Goal: Communication & Community: Answer question/provide support

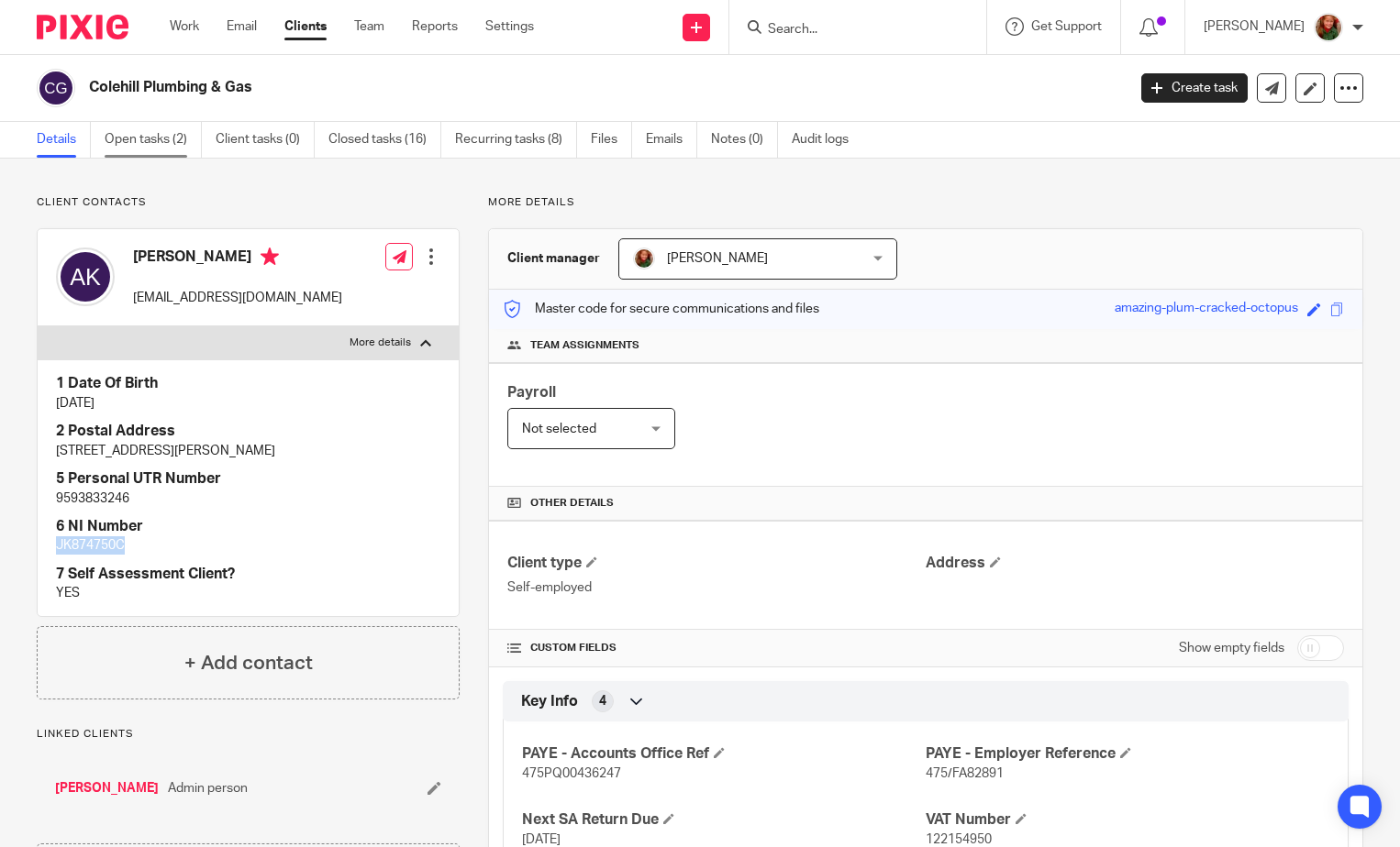
click at [130, 141] on link "Open tasks (2)" at bounding box center [154, 139] width 97 height 36
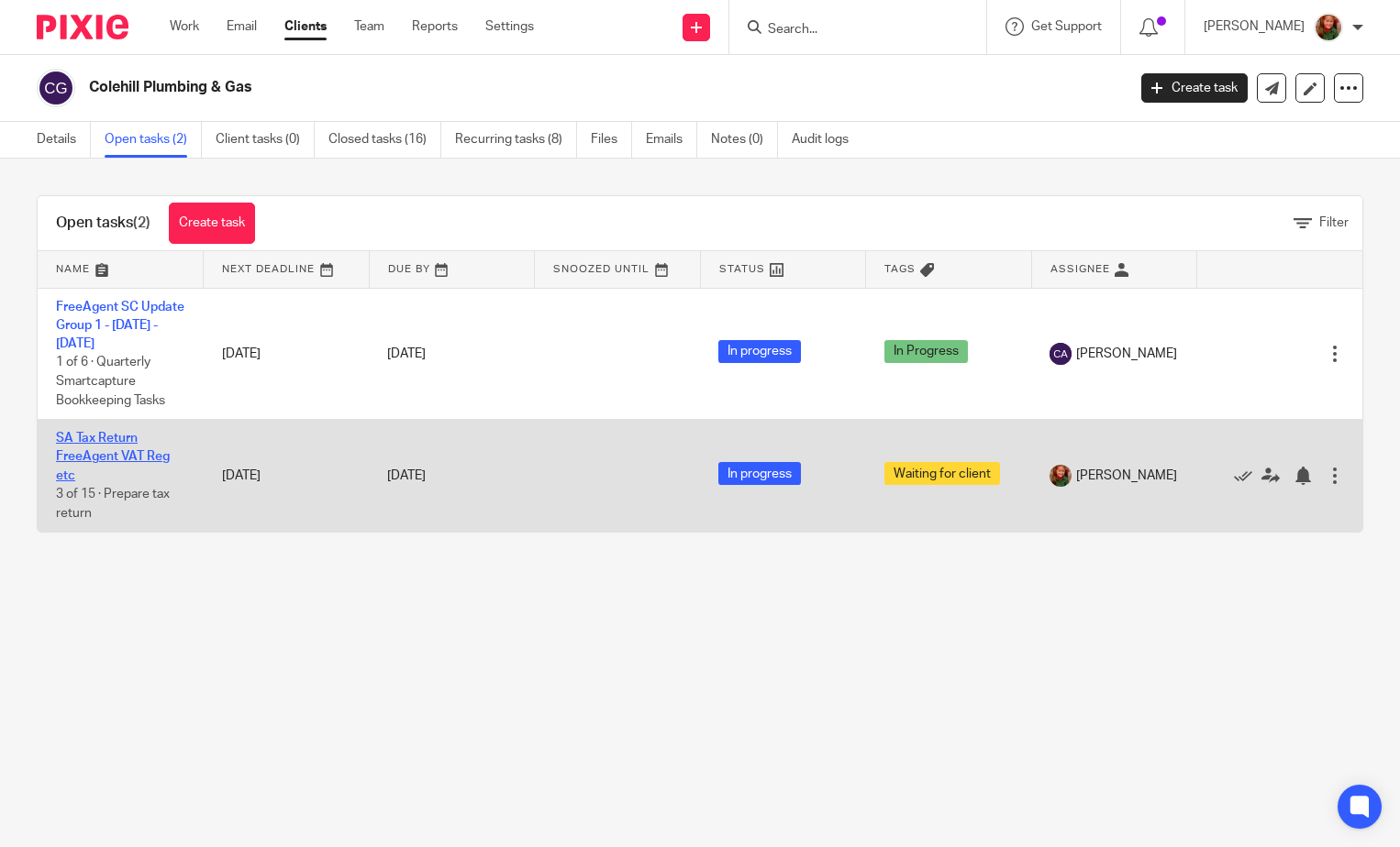
click at [93, 471] on link "SA Tax Return FreeAgent VAT Reg etc" at bounding box center [112, 457] width 113 height 51
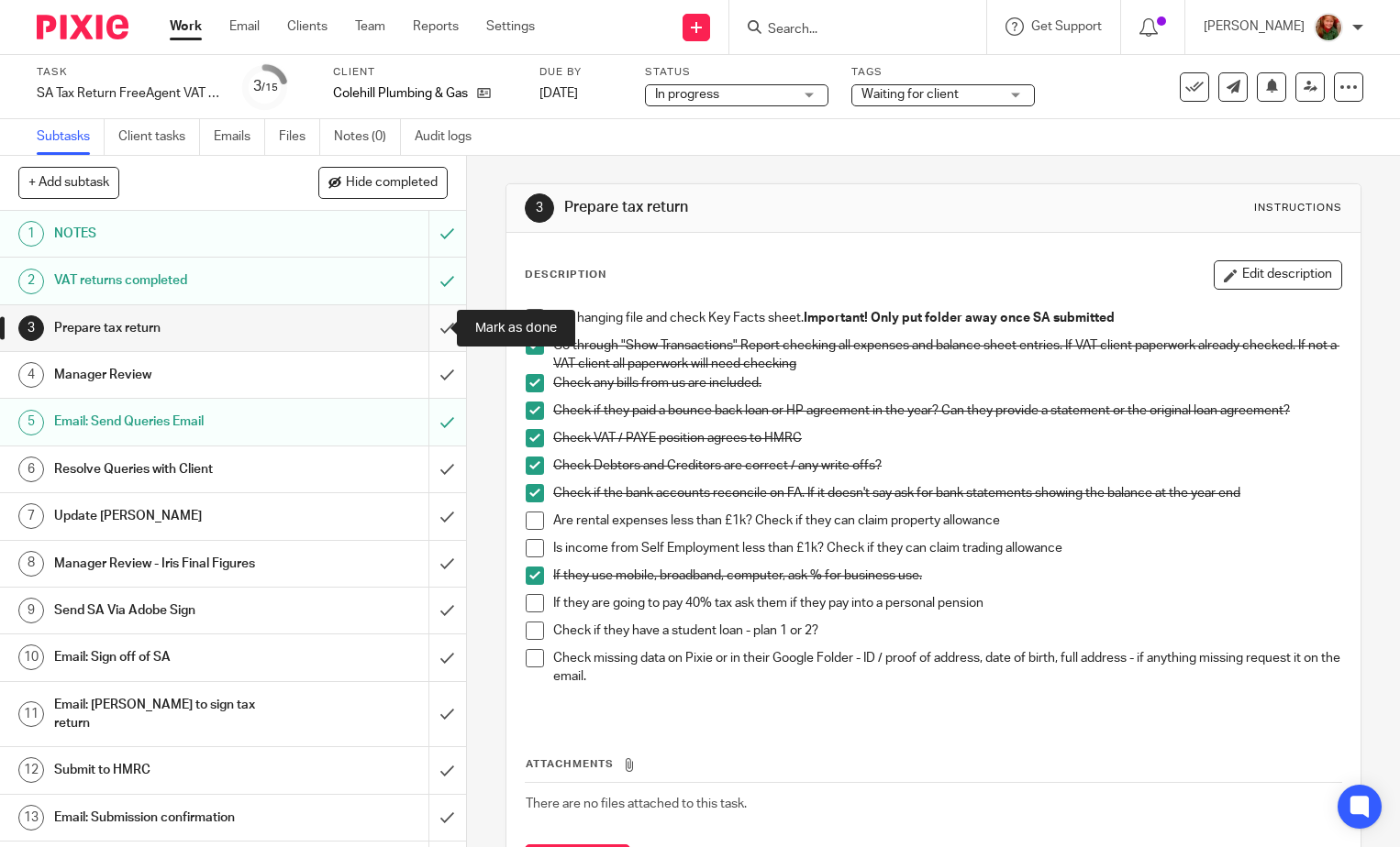
click at [424, 323] on input "submit" at bounding box center [233, 328] width 466 height 46
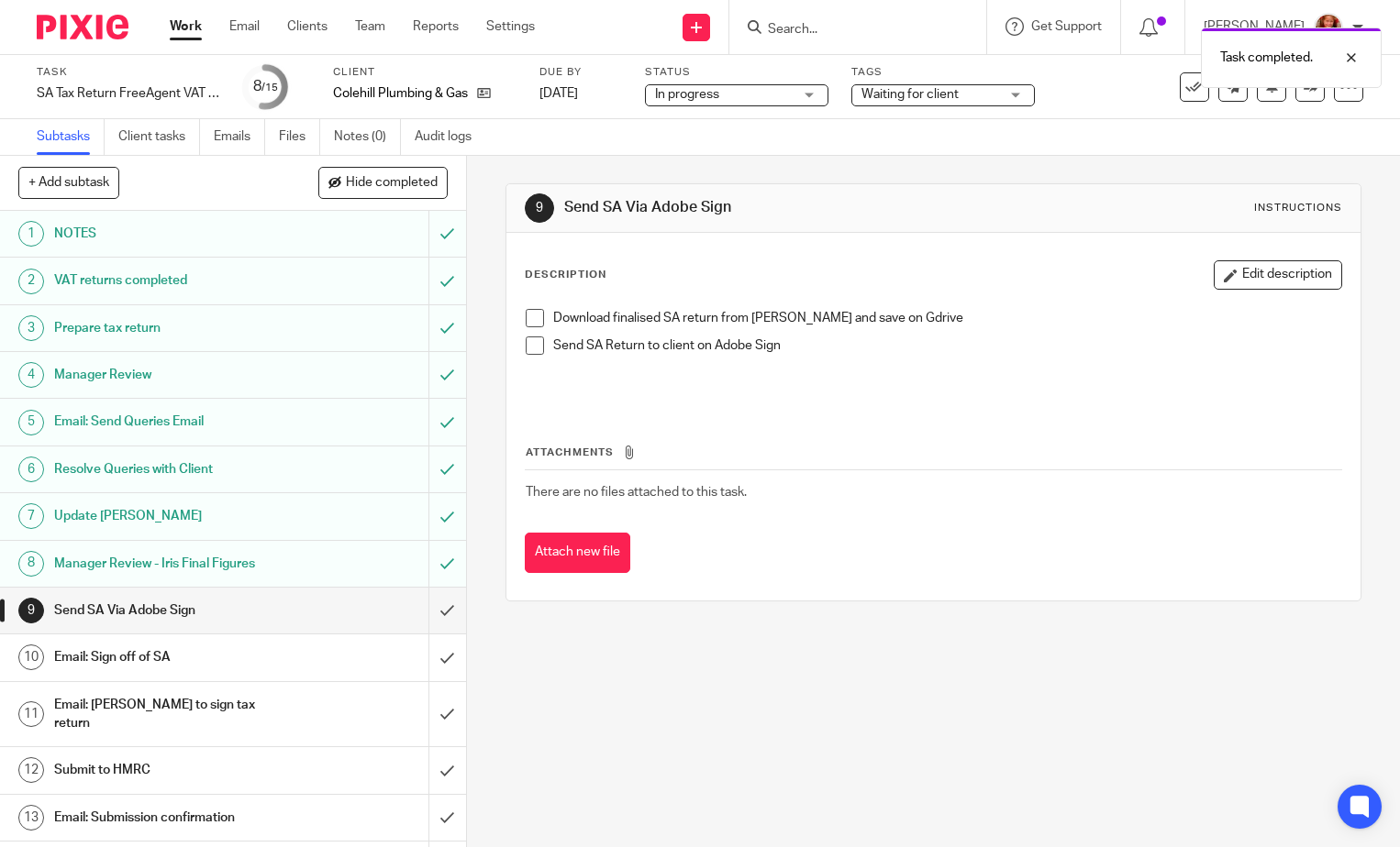
click at [532, 343] on span at bounding box center [535, 346] width 19 height 19
click at [530, 312] on span at bounding box center [535, 318] width 19 height 19
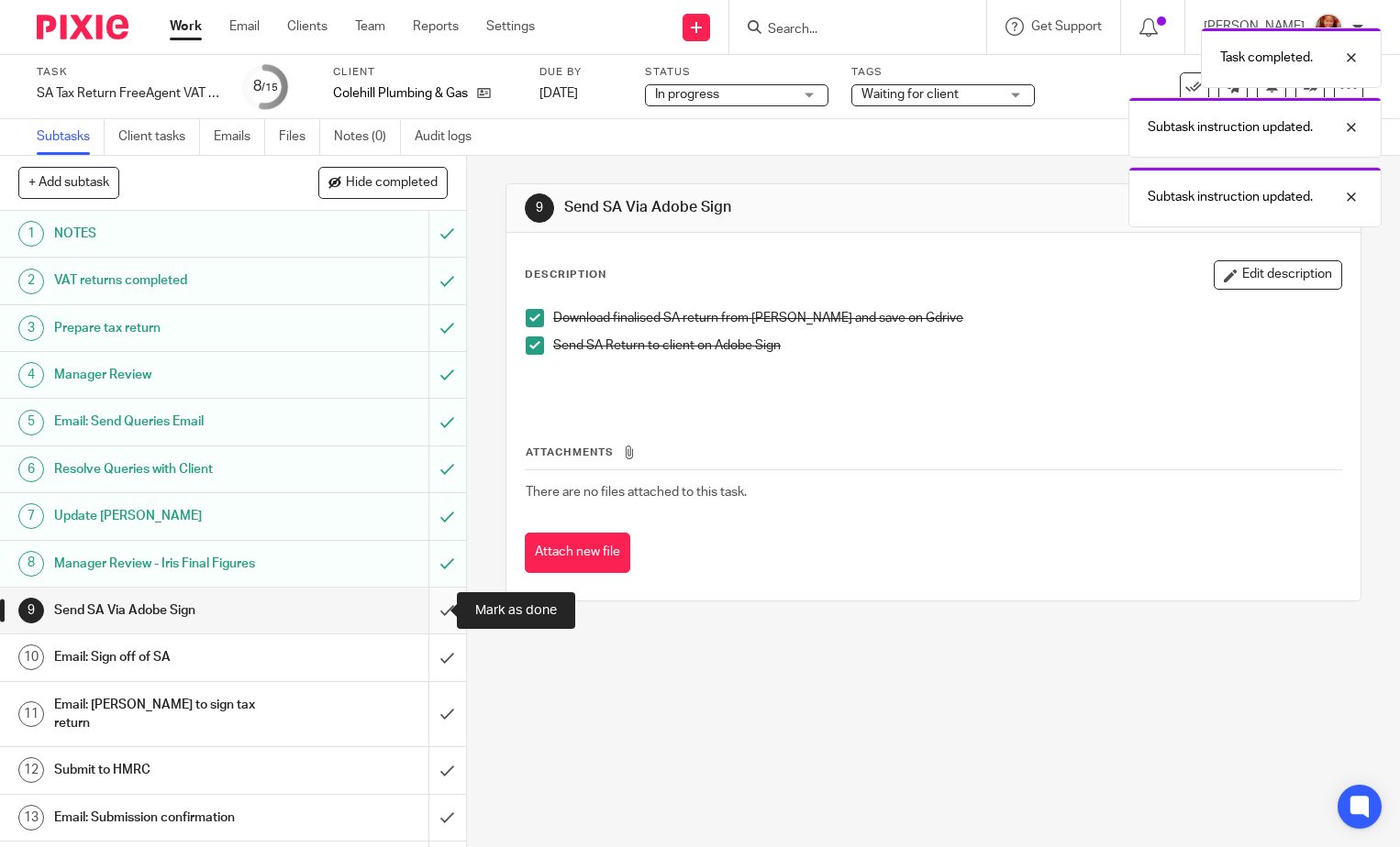
click at [430, 614] on input "submit" at bounding box center [233, 610] width 466 height 46
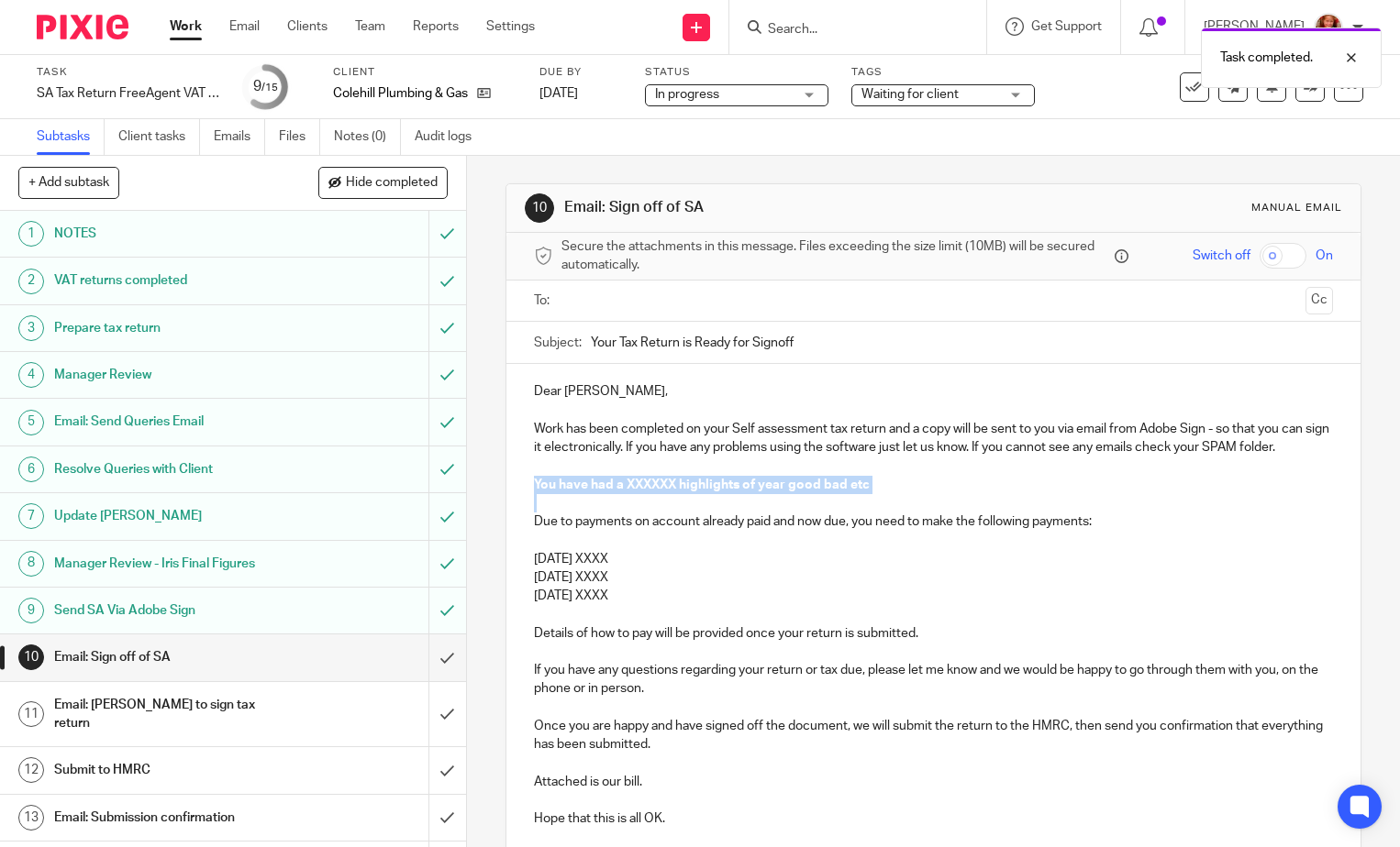
drag, startPoint x: 514, startPoint y: 484, endPoint x: 918, endPoint y: 493, distance: 404.1
click at [918, 493] on div "Dear Andrew, Work has been completed on your Self assessment tax return and a c…" at bounding box center [934, 659] width 854 height 590
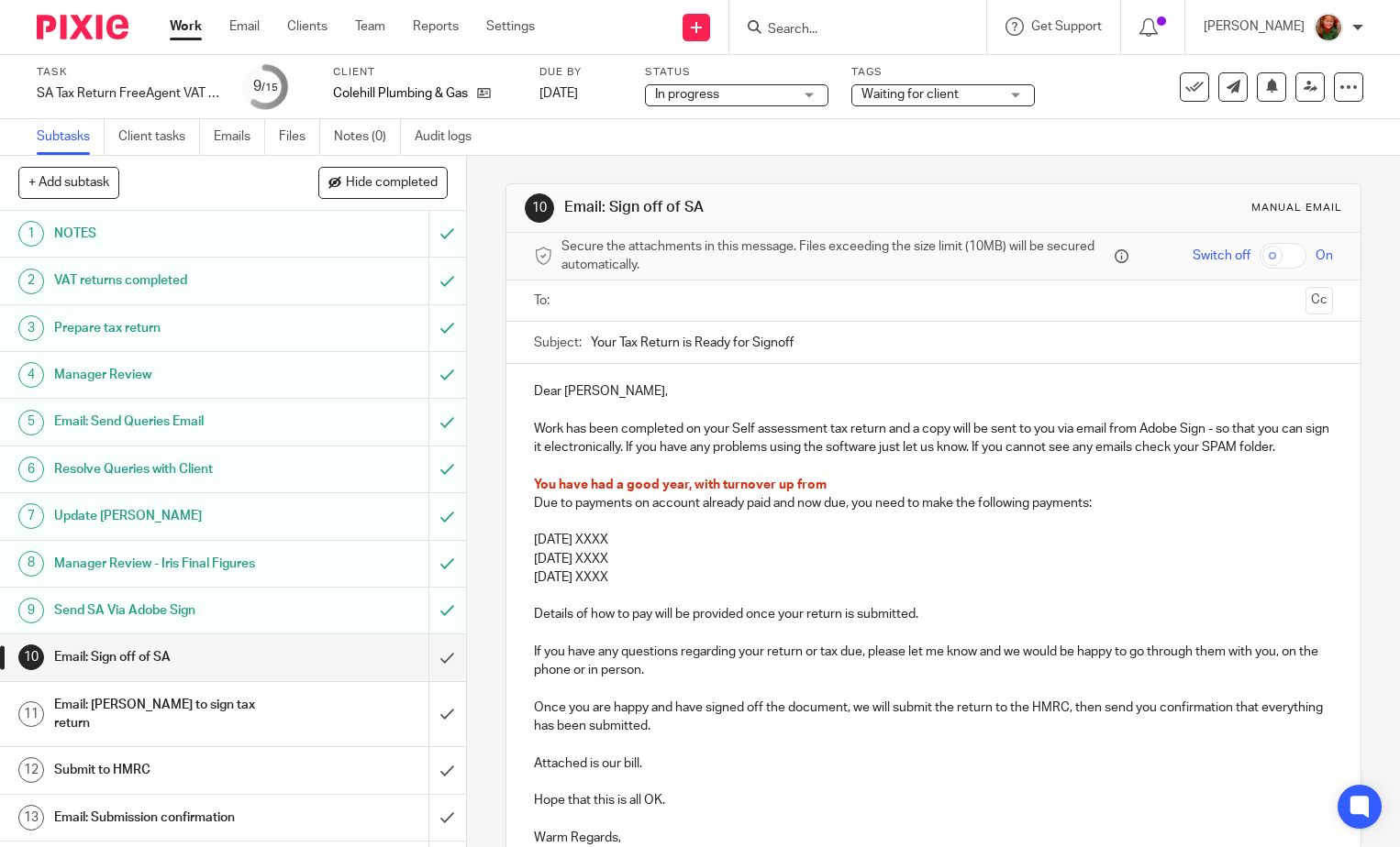
click at [835, 481] on p "You have had a good year, with turnover up from" at bounding box center [933, 486] width 799 height 19
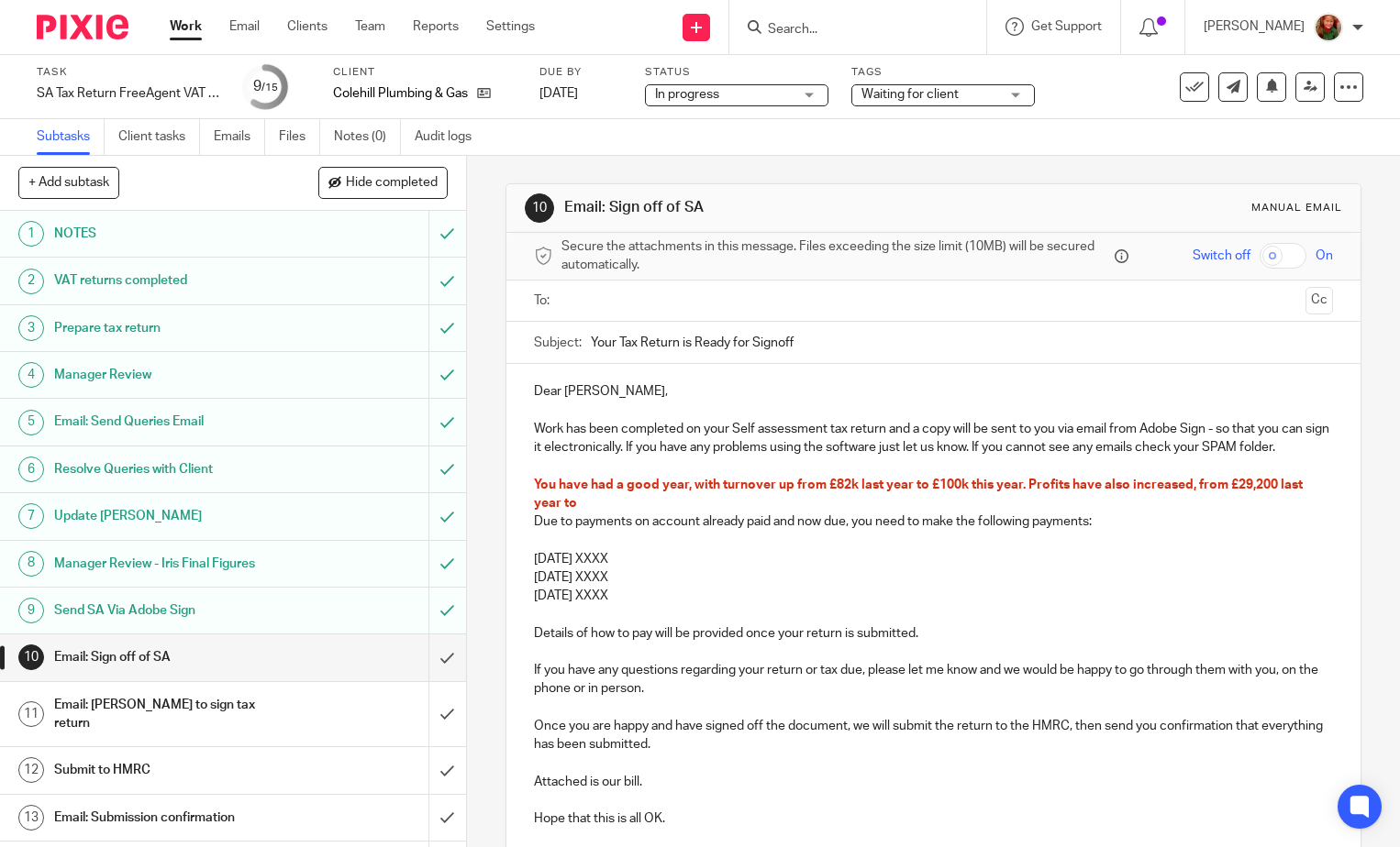
click at [626, 504] on p "You have had a good year, with turnover up from £82k last year to £100k this ye…" at bounding box center [933, 495] width 799 height 37
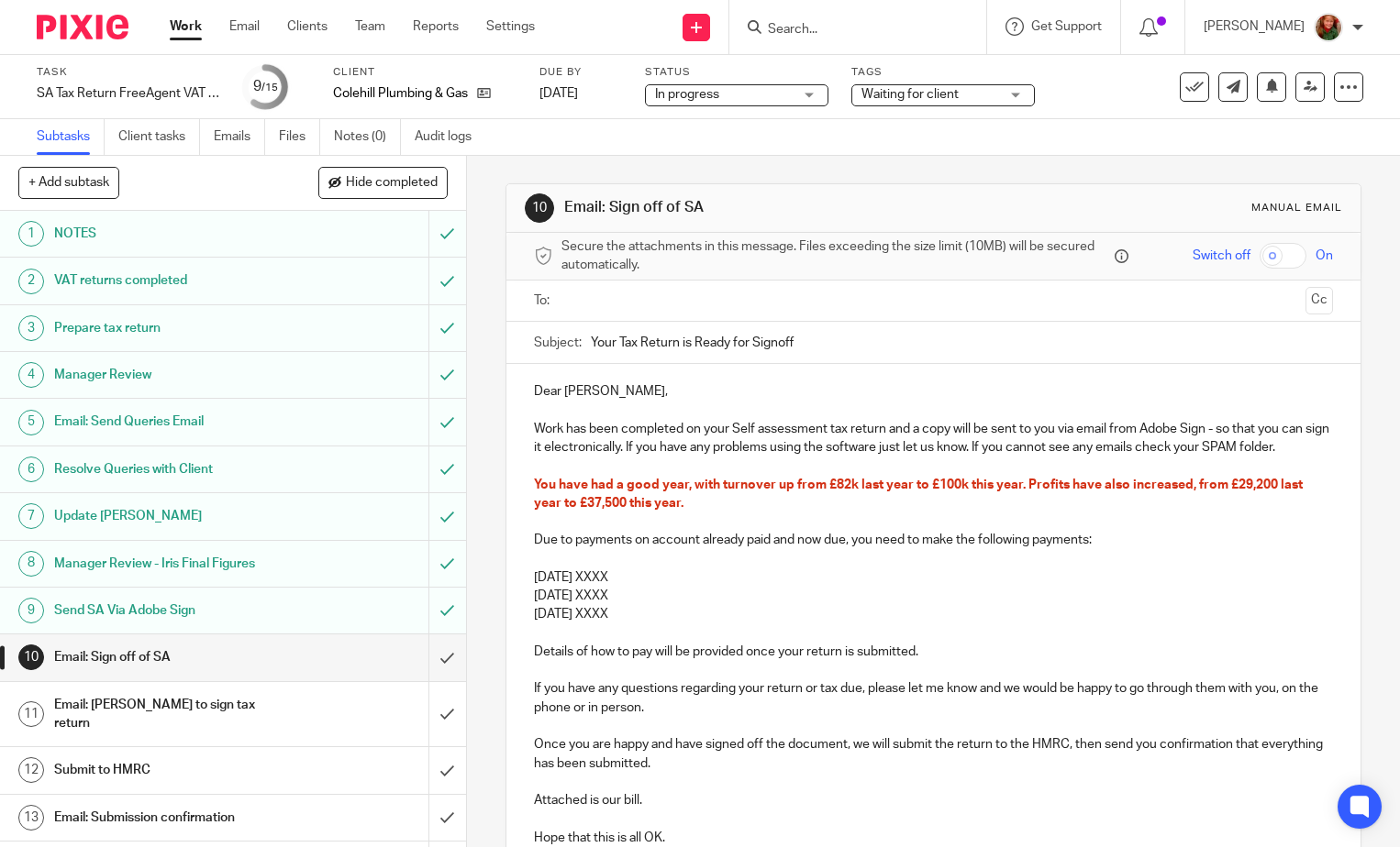
drag, startPoint x: 702, startPoint y: 507, endPoint x: 475, endPoint y: 483, distance: 228.3
click at [475, 483] on div "10 Email: Sign off of SA Manual email Secure the attachments in this message. F…" at bounding box center [934, 502] width 933 height 692
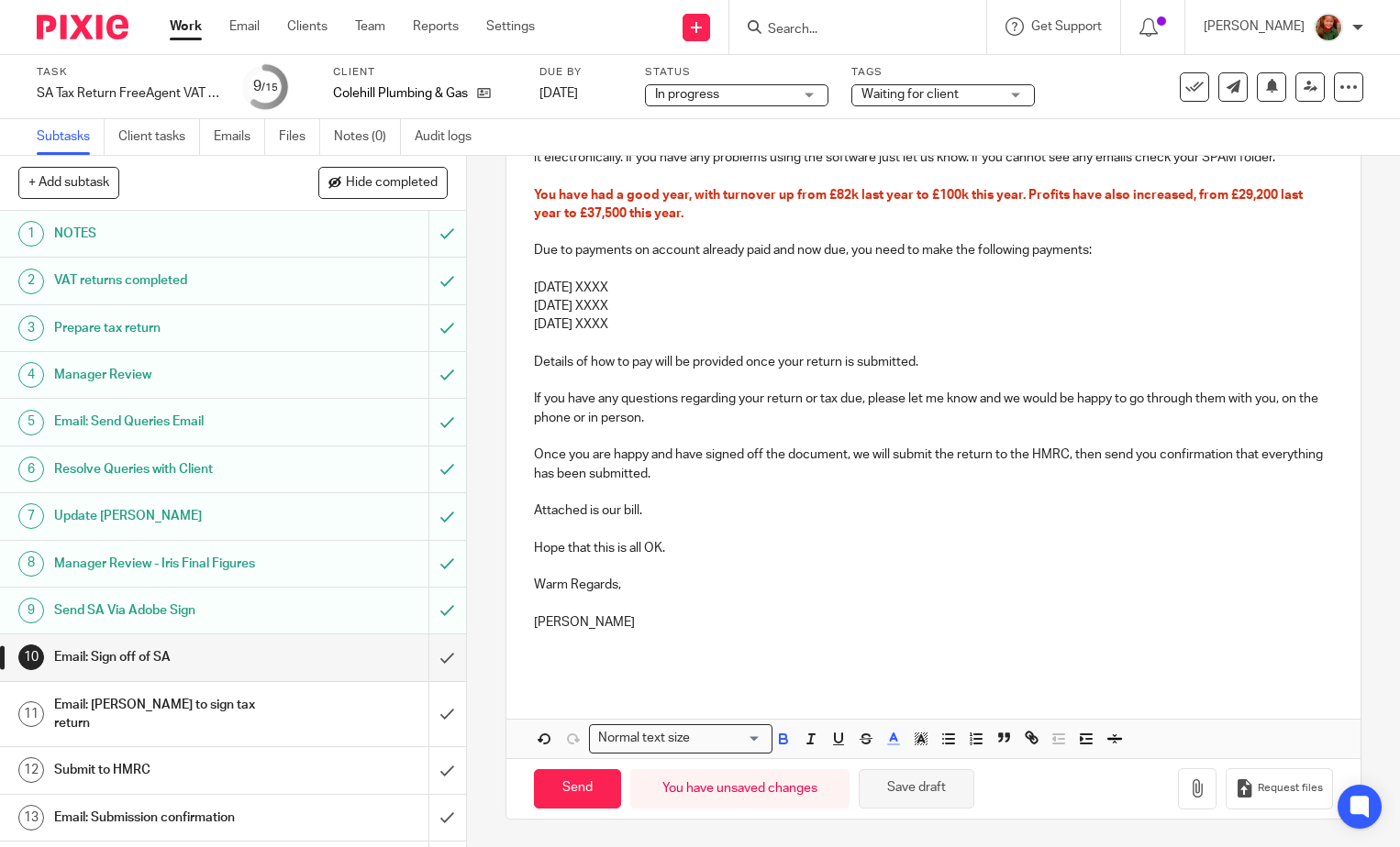
click at [868, 793] on button "Save draft" at bounding box center [916, 789] width 115 height 39
click at [788, 742] on button "button" at bounding box center [784, 739] width 22 height 22
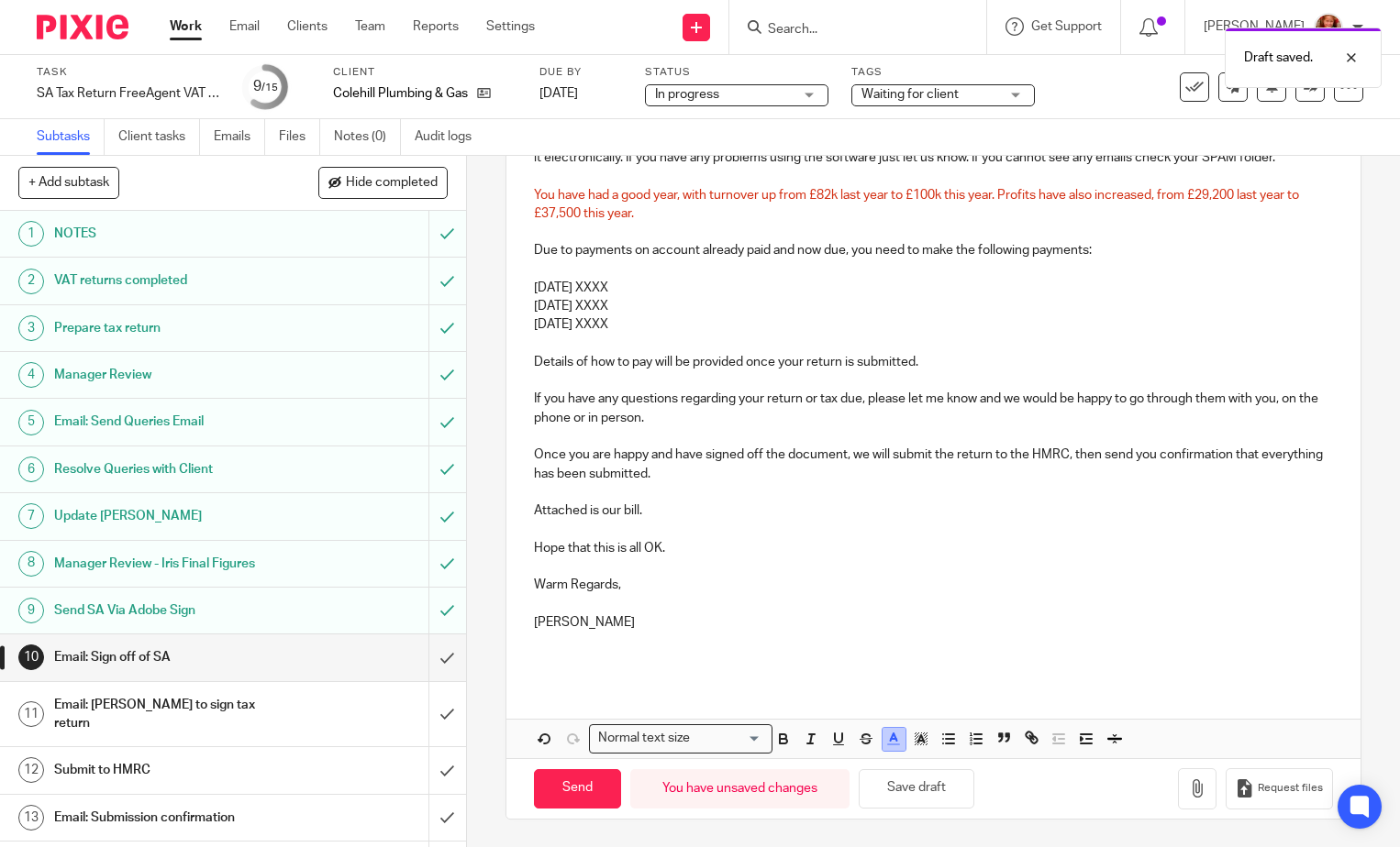
click at [886, 739] on icon "button" at bounding box center [894, 739] width 17 height 17
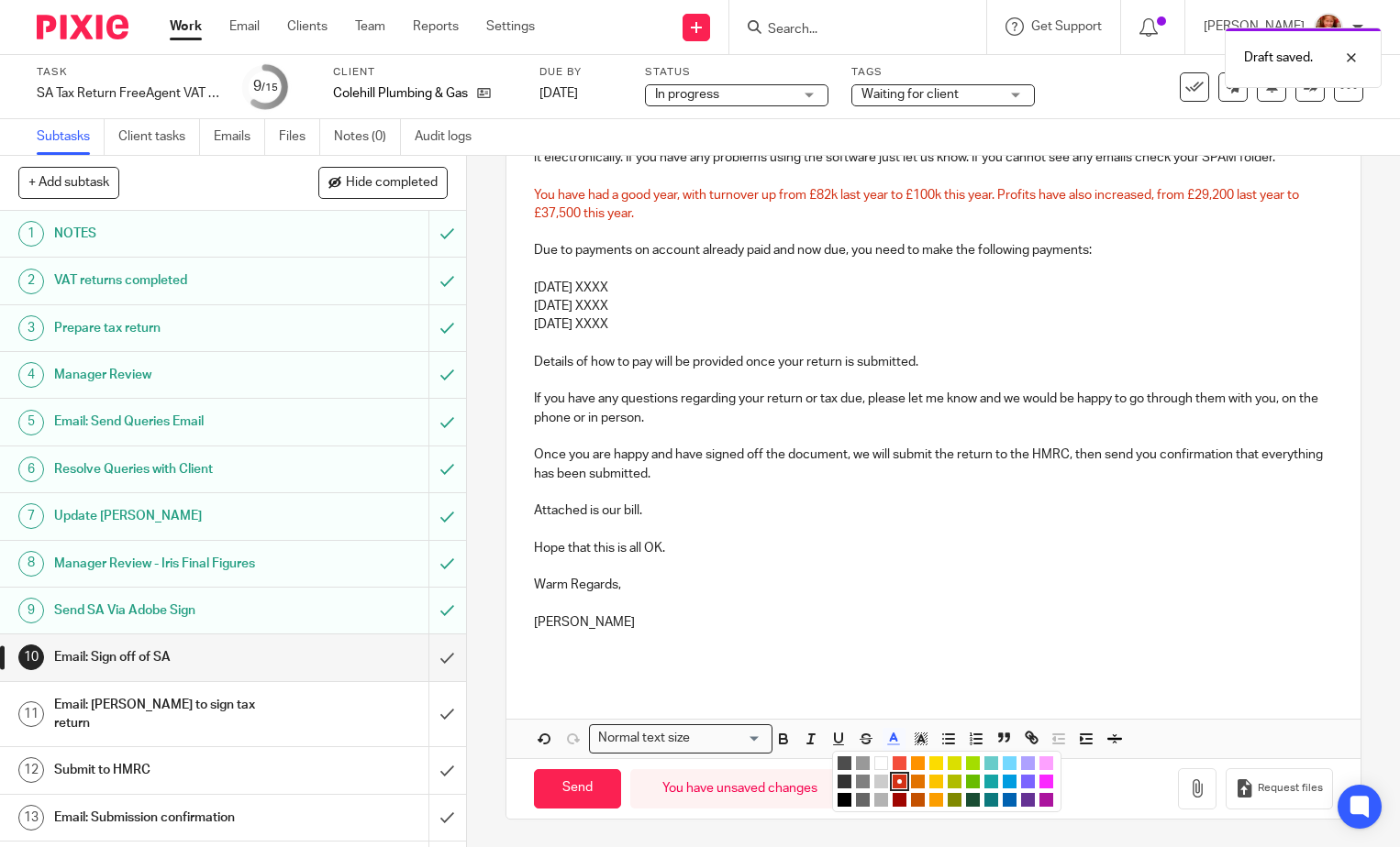
click at [840, 798] on li "color:#000000" at bounding box center [845, 800] width 14 height 14
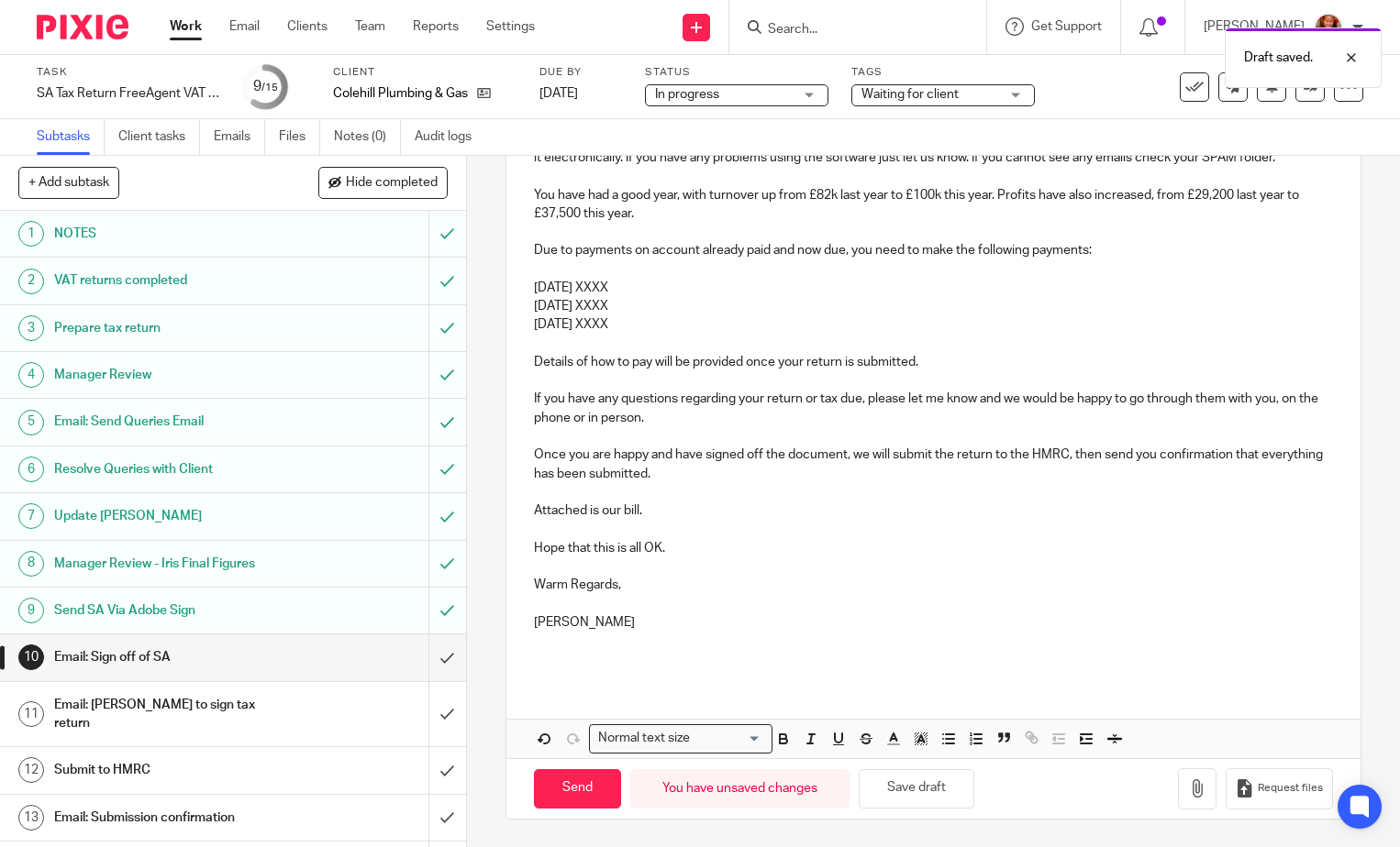
click at [818, 453] on p "Once you are happy and have signed off the document, we will submit the return …" at bounding box center [933, 464] width 799 height 37
click at [654, 213] on p "You have had a good year, with turnover up from £82k last year to £100k this ye…" at bounding box center [933, 205] width 799 height 37
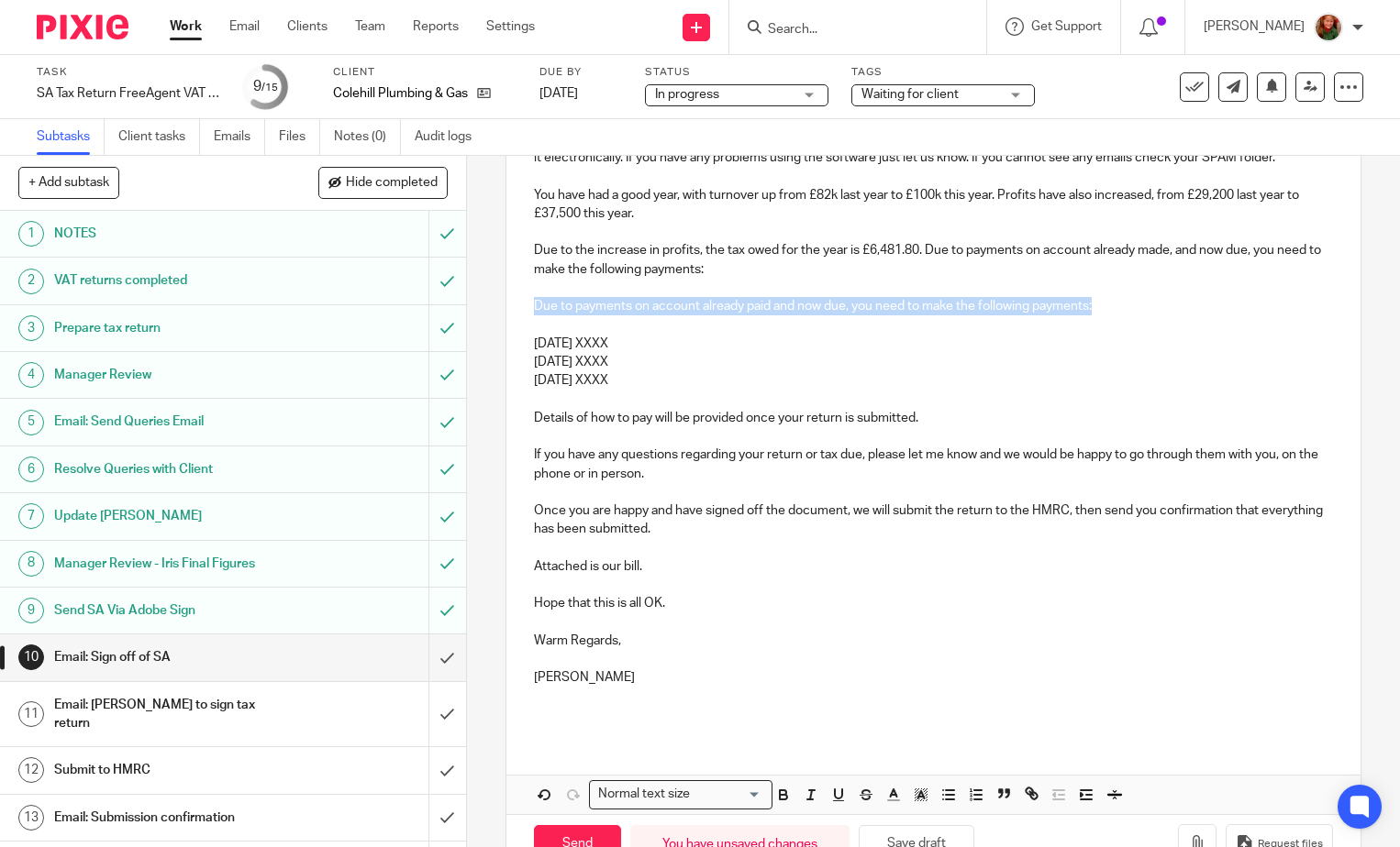
drag, startPoint x: 1122, startPoint y: 305, endPoint x: 512, endPoint y: 313, distance: 610.1
click at [512, 313] on div "Dear Andrew, Work has been completed on your Self assessment tax return and a c…" at bounding box center [934, 405] width 854 height 664
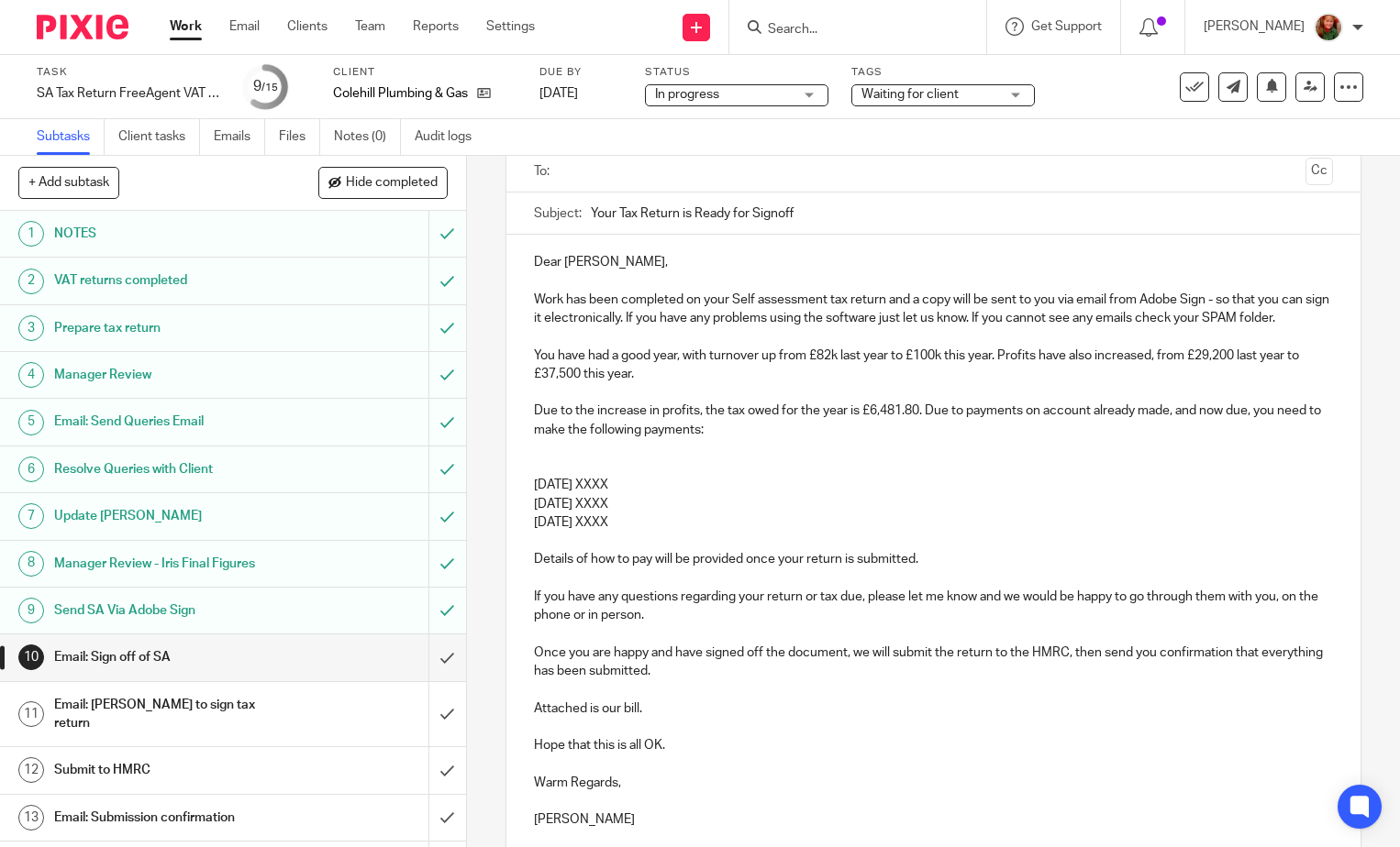
drag, startPoint x: 613, startPoint y: 479, endPoint x: 694, endPoint y: 491, distance: 81.9
click at [694, 491] on p "31st July 2025 XXXX" at bounding box center [933, 486] width 799 height 19
drag, startPoint x: 614, startPoint y: 509, endPoint x: 678, endPoint y: 509, distance: 64.0
click at [678, 509] on p "31st Jan 2026 XXXX" at bounding box center [933, 504] width 799 height 19
drag, startPoint x: 621, startPoint y: 523, endPoint x: 700, endPoint y: 523, distance: 79.0
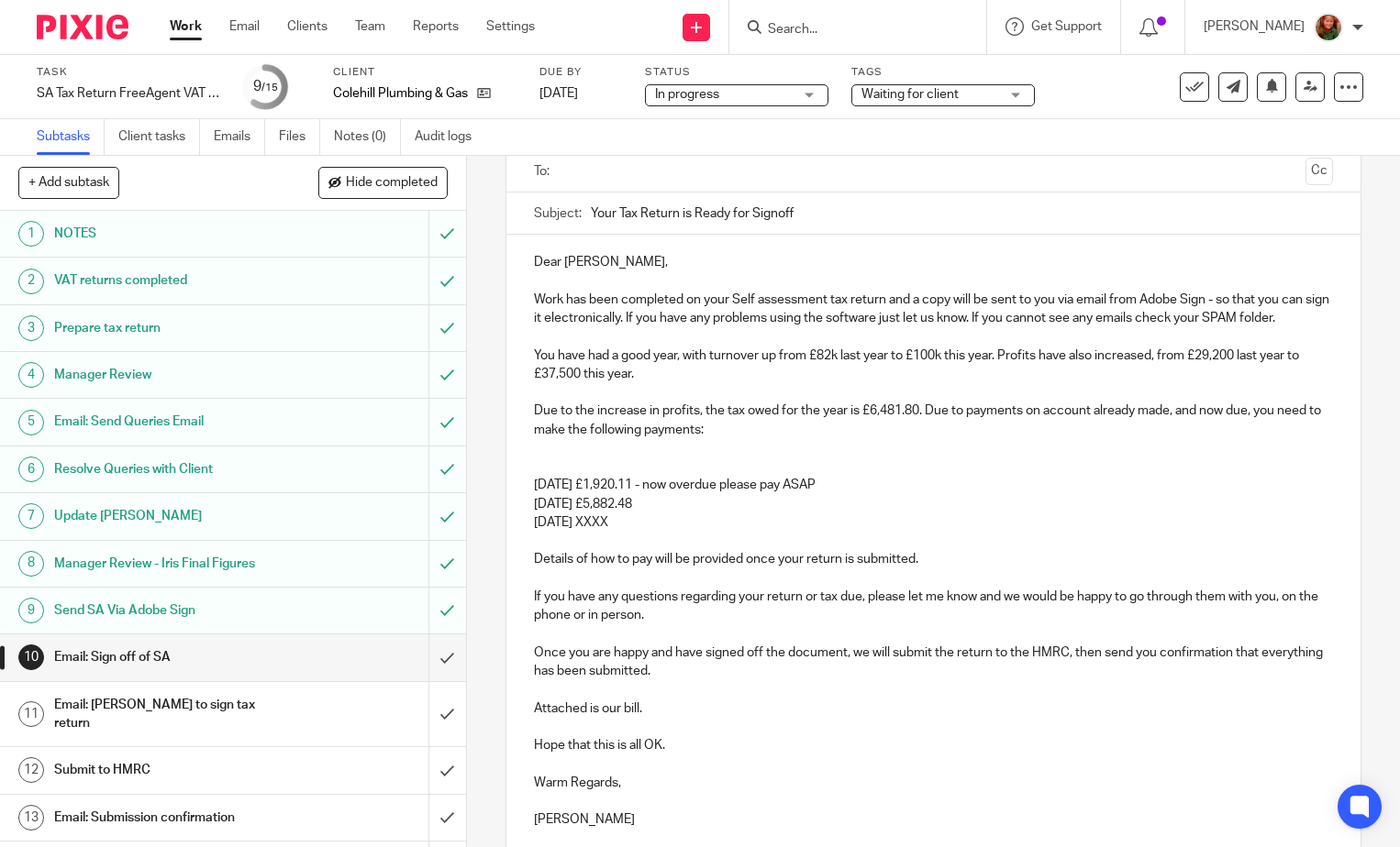
click at [700, 523] on p "31st July 2026 XXXX" at bounding box center [933, 523] width 799 height 19
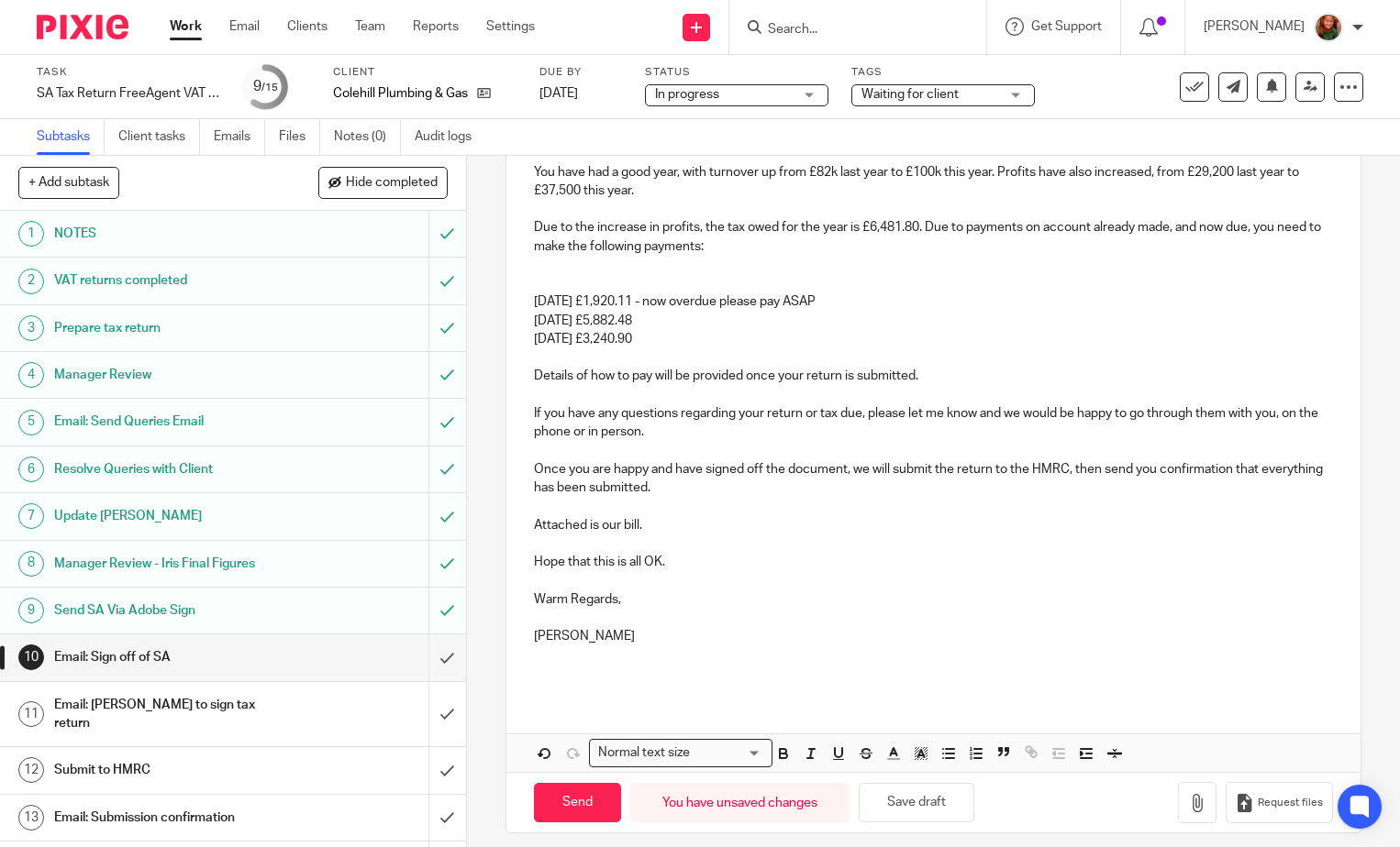
scroll to position [327, 0]
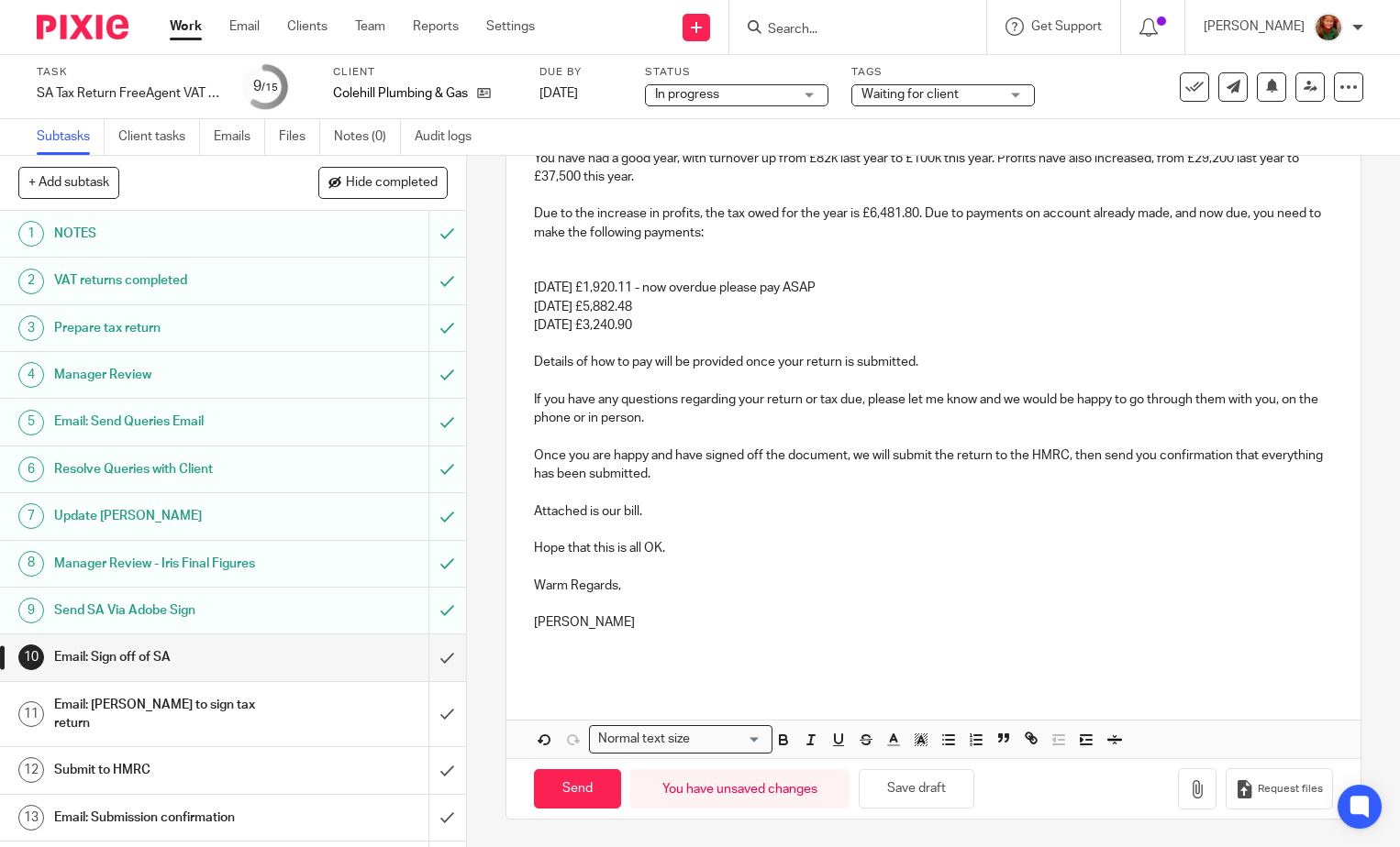
drag, startPoint x: 558, startPoint y: 621, endPoint x: 696, endPoint y: 624, distance: 138.0
click at [696, 624] on p "[PERSON_NAME]" at bounding box center [933, 623] width 799 height 19
click at [746, 622] on p "Sally." at bounding box center [933, 623] width 799 height 19
click at [717, 507] on p "Attached is our bill." at bounding box center [933, 512] width 799 height 19
click at [1104, 516] on p "Attached is our bill. We have reduced this due to the fee increase that came in…" at bounding box center [933, 512] width 799 height 19
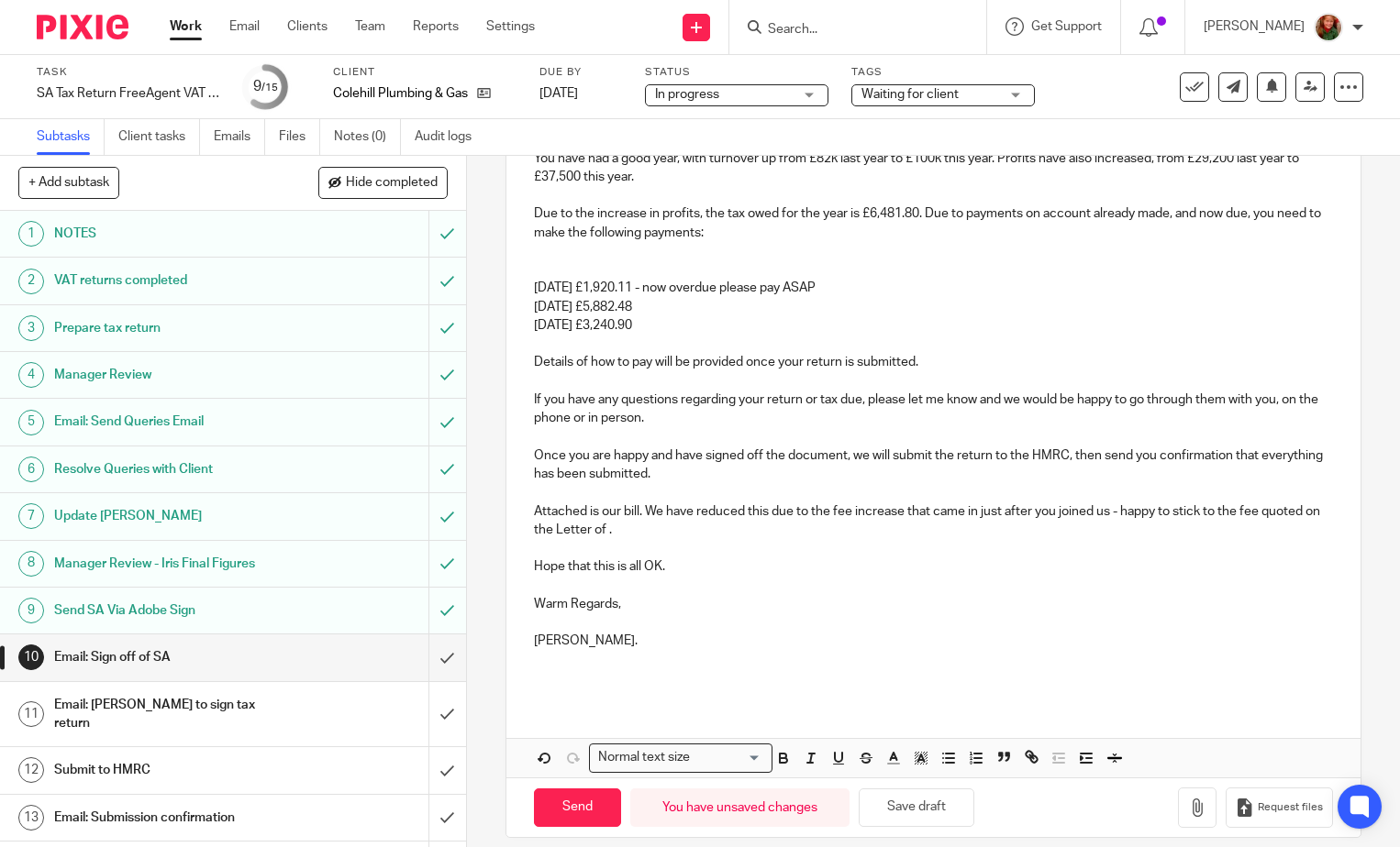
drag, startPoint x: 646, startPoint y: 512, endPoint x: 656, endPoint y: 530, distance: 20.6
click at [656, 530] on p "Attached is our bill. We have reduced this due to the fee increase that came in…" at bounding box center [933, 521] width 799 height 37
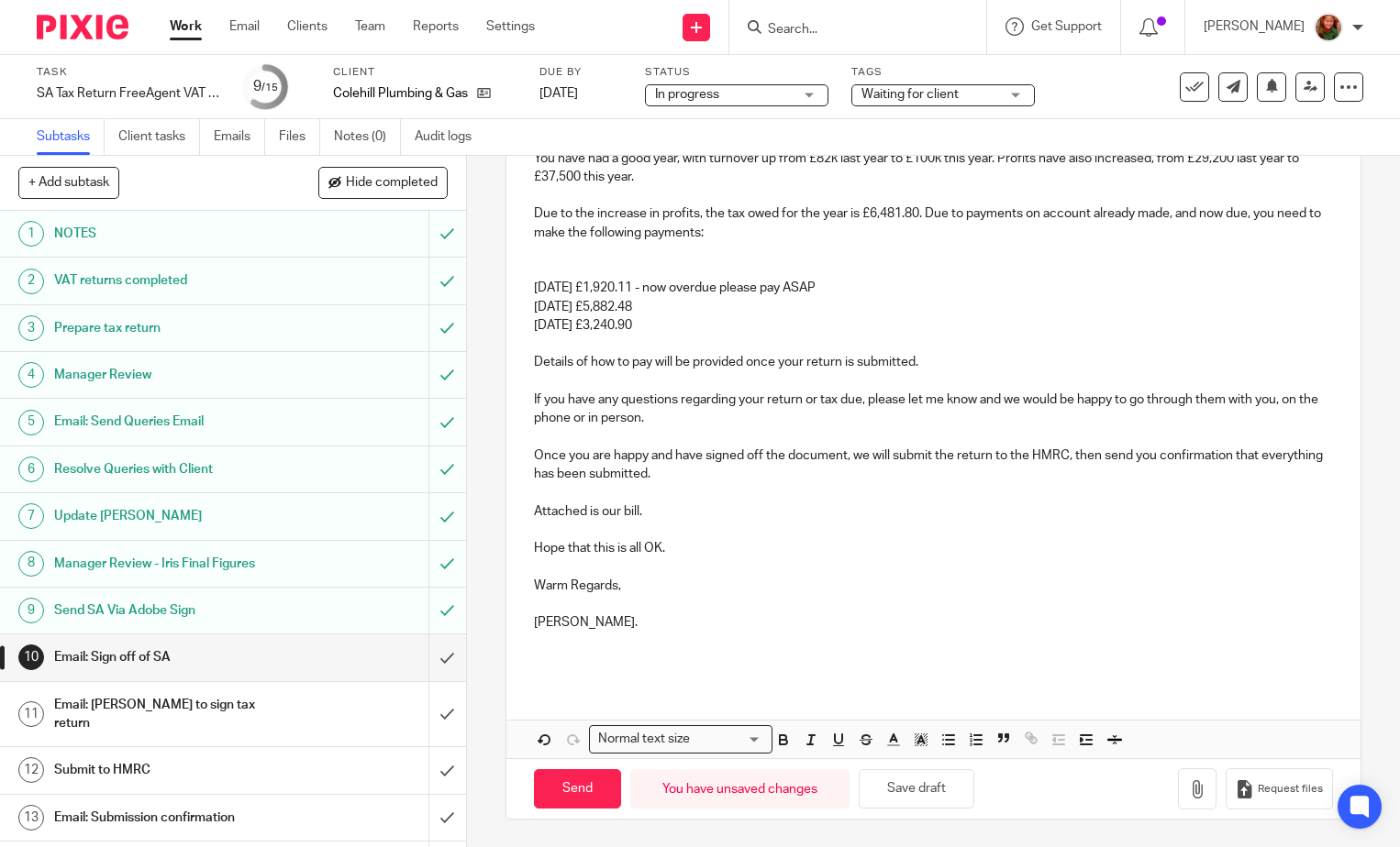
click at [760, 541] on p "Hope that this is all OK." at bounding box center [933, 548] width 799 height 19
click at [908, 798] on button "Save draft" at bounding box center [916, 789] width 115 height 39
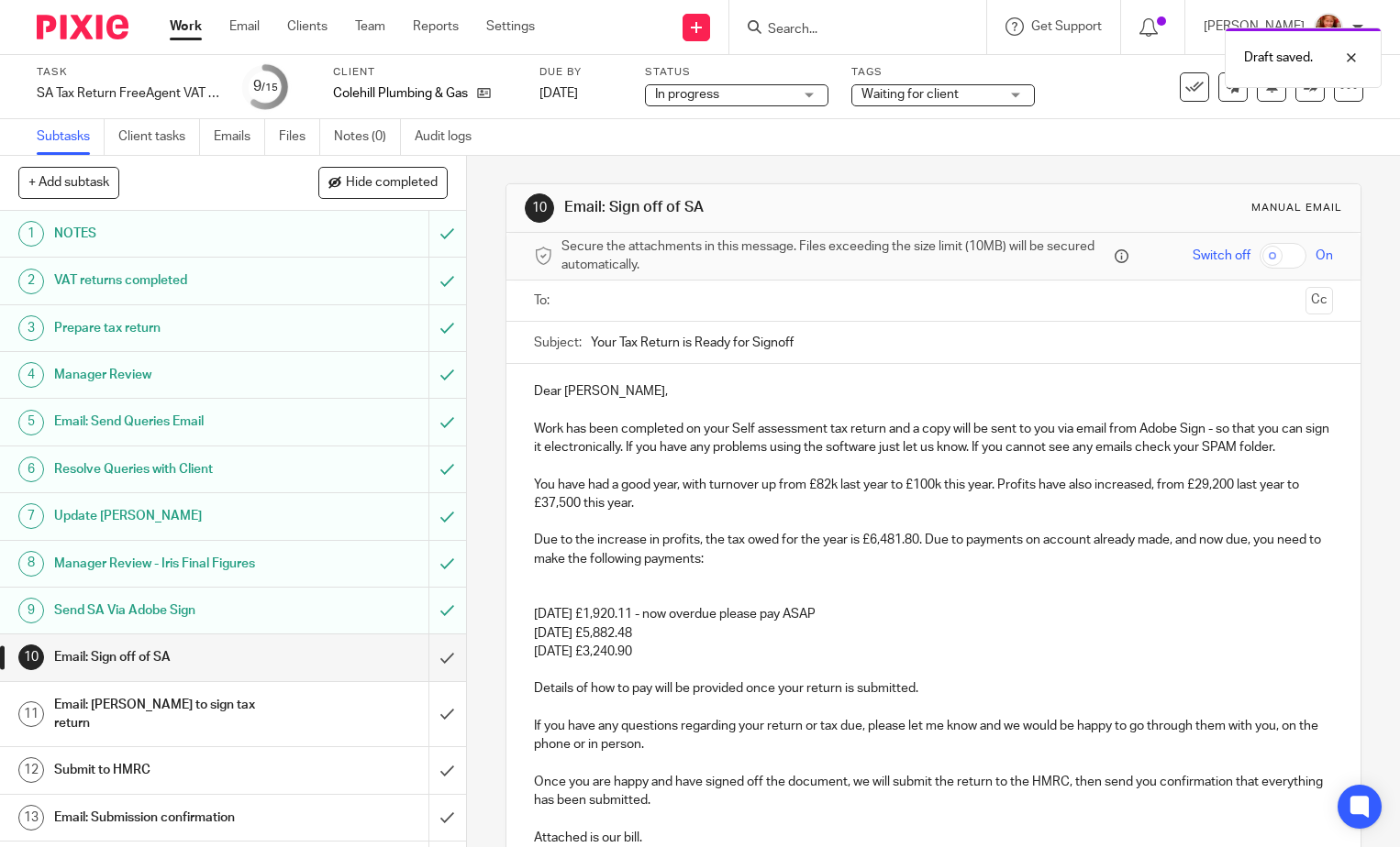
click at [796, 293] on input "text" at bounding box center [933, 301] width 729 height 22
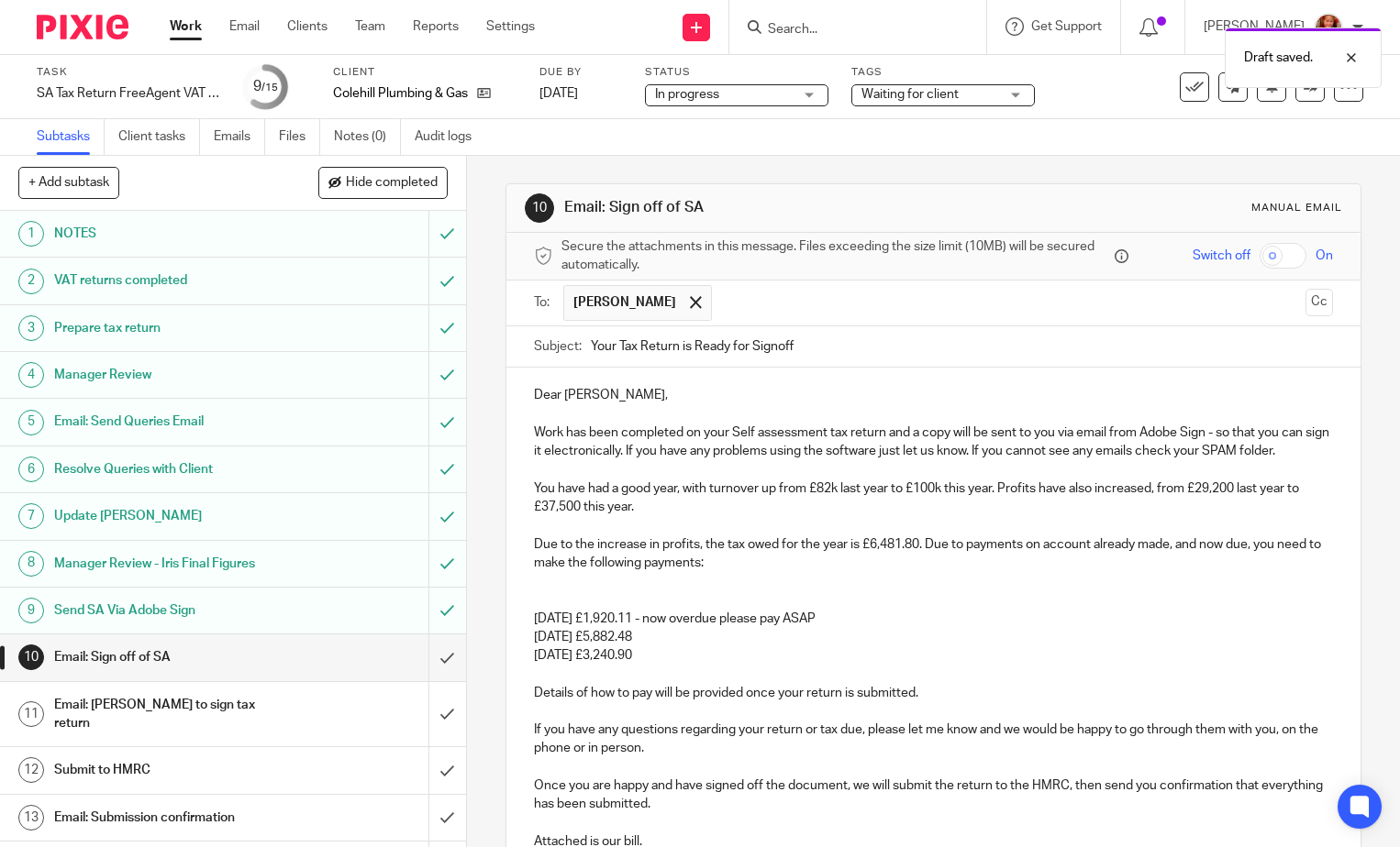
scroll to position [330, 0]
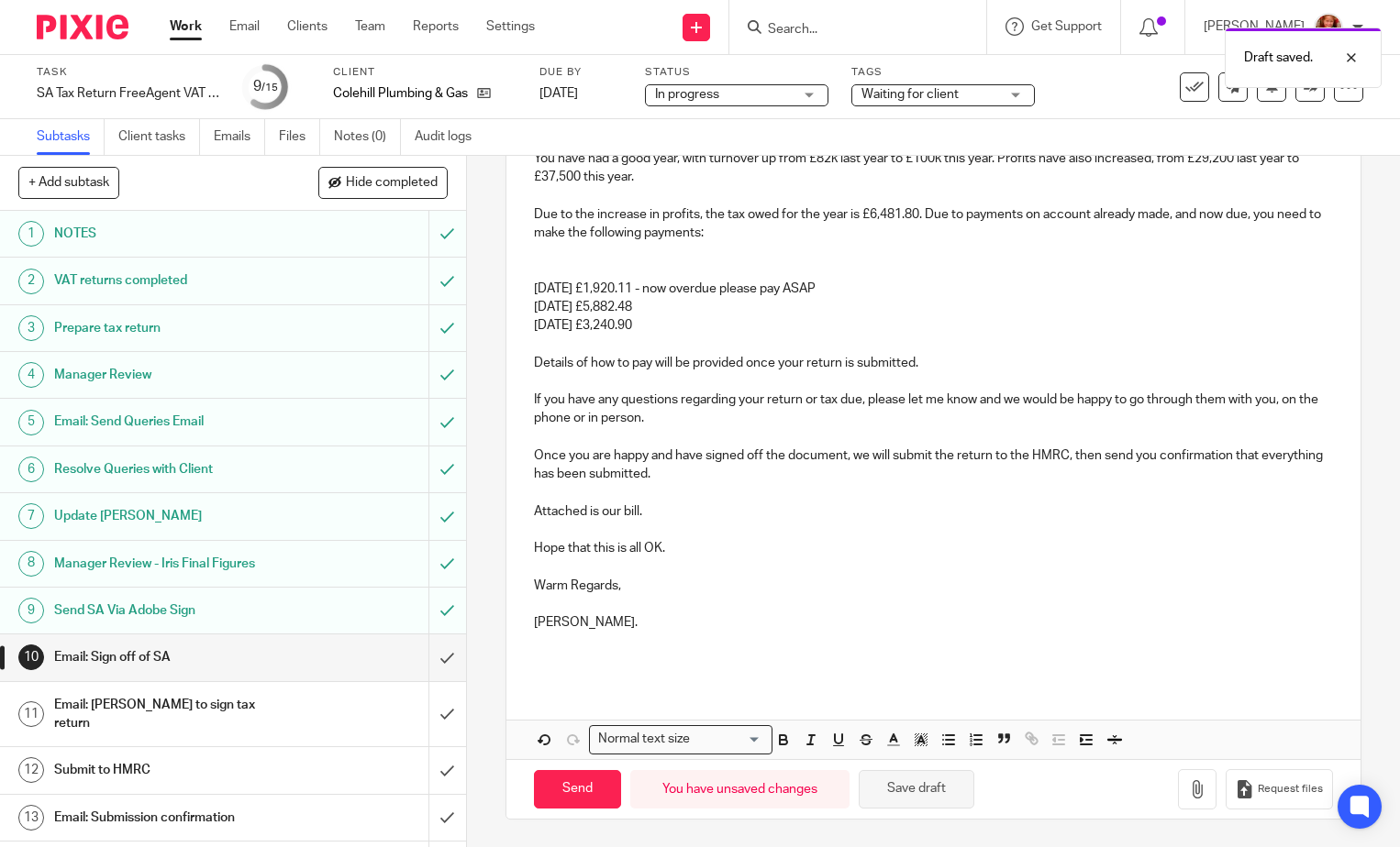
click at [913, 805] on button "Save draft" at bounding box center [916, 790] width 115 height 39
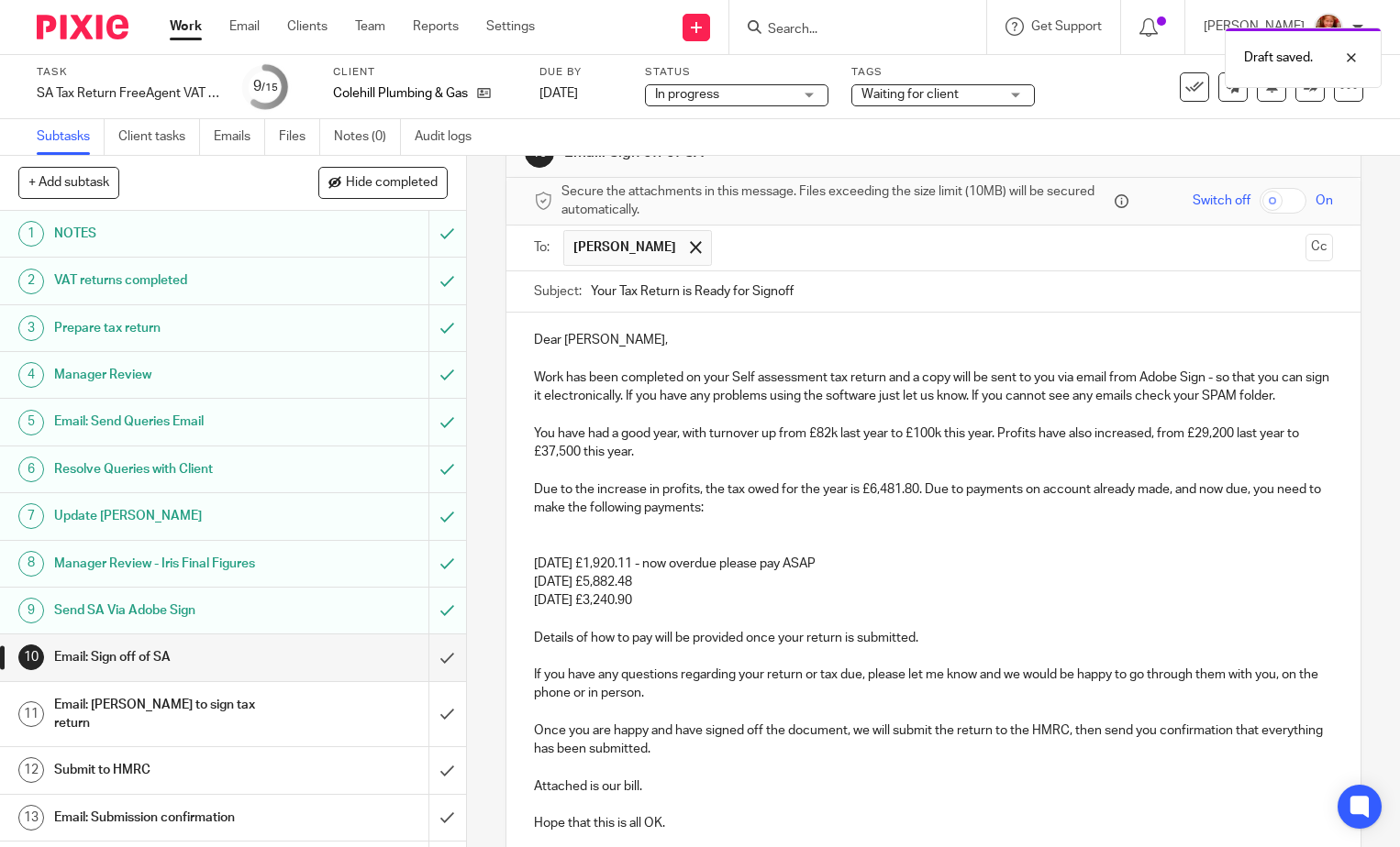
click at [1306, 398] on div "Dear Andrew, Work has been completed on your Self assessment tax return and a c…" at bounding box center [934, 635] width 854 height 646
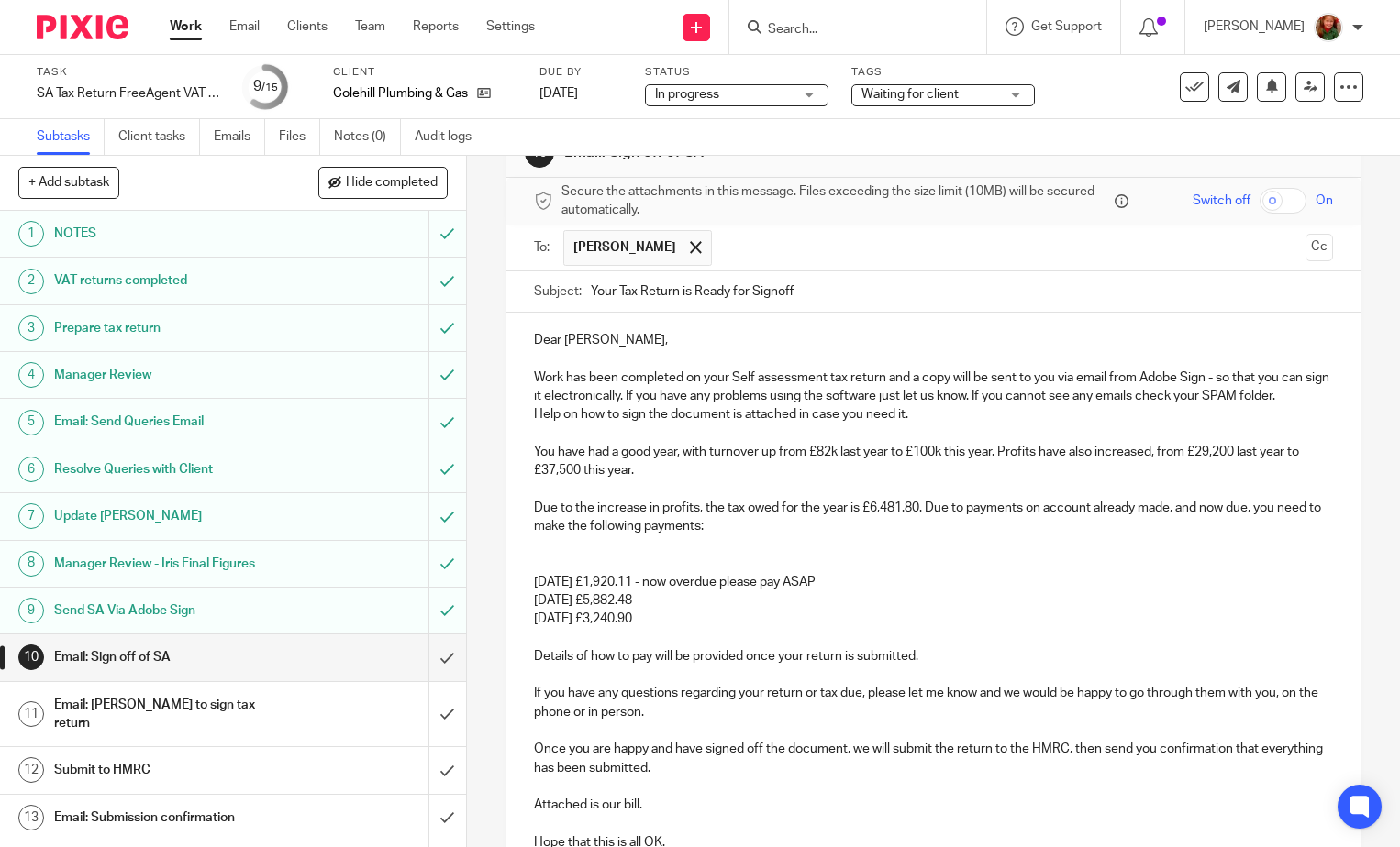
scroll to position [349, 0]
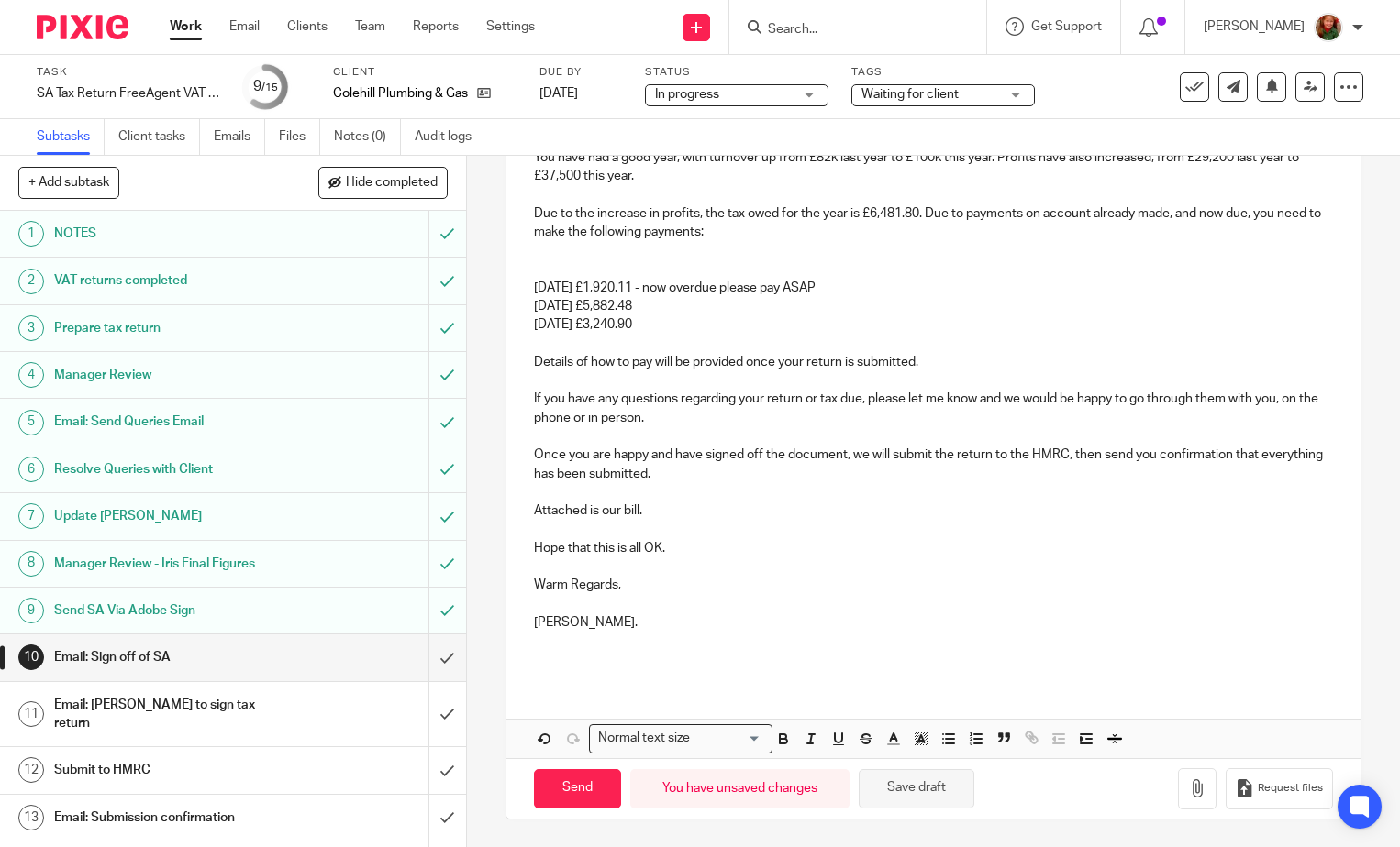
click at [912, 784] on button "Save draft" at bounding box center [916, 789] width 115 height 39
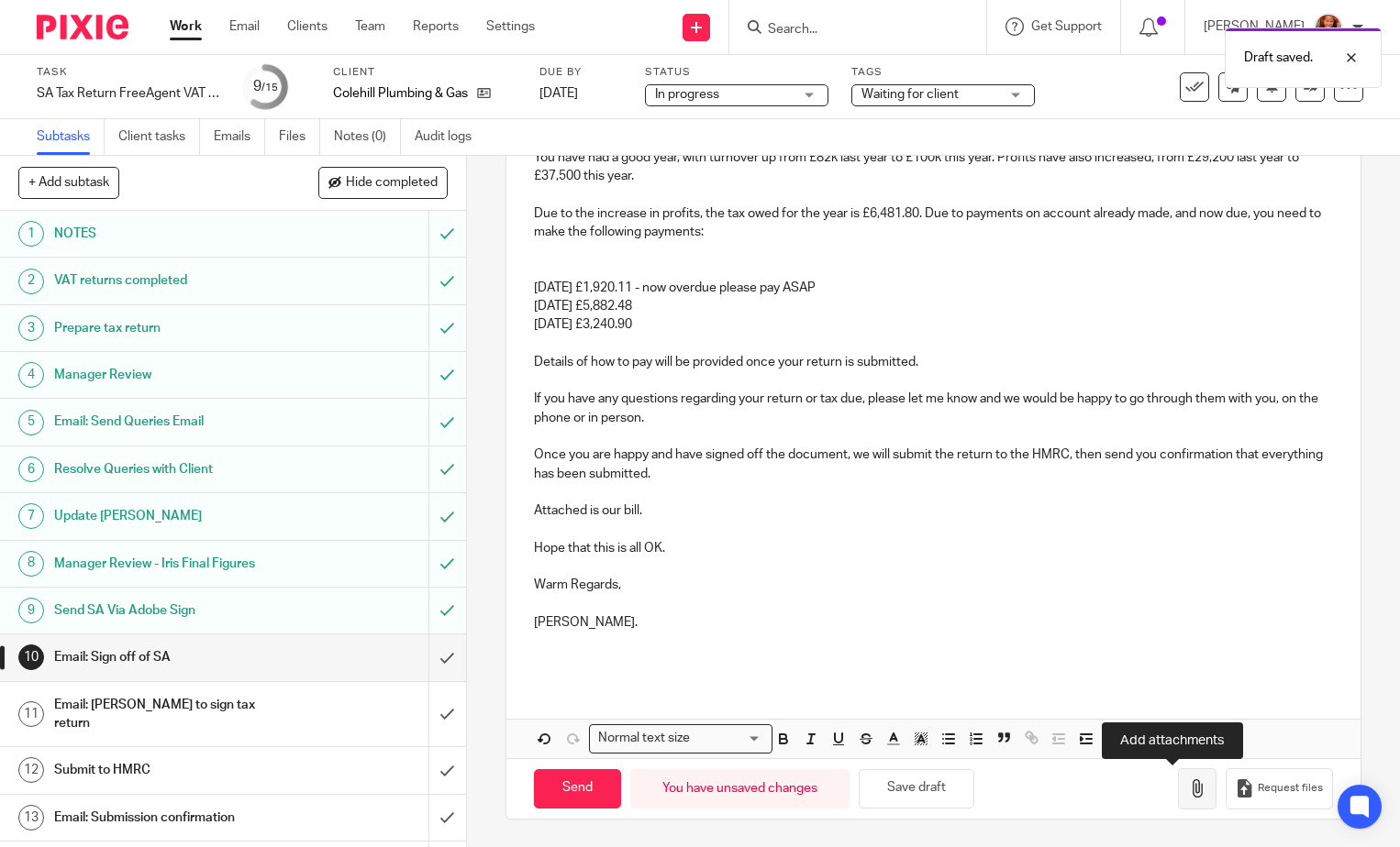
click at [1188, 792] on icon "button" at bounding box center [1198, 789] width 19 height 19
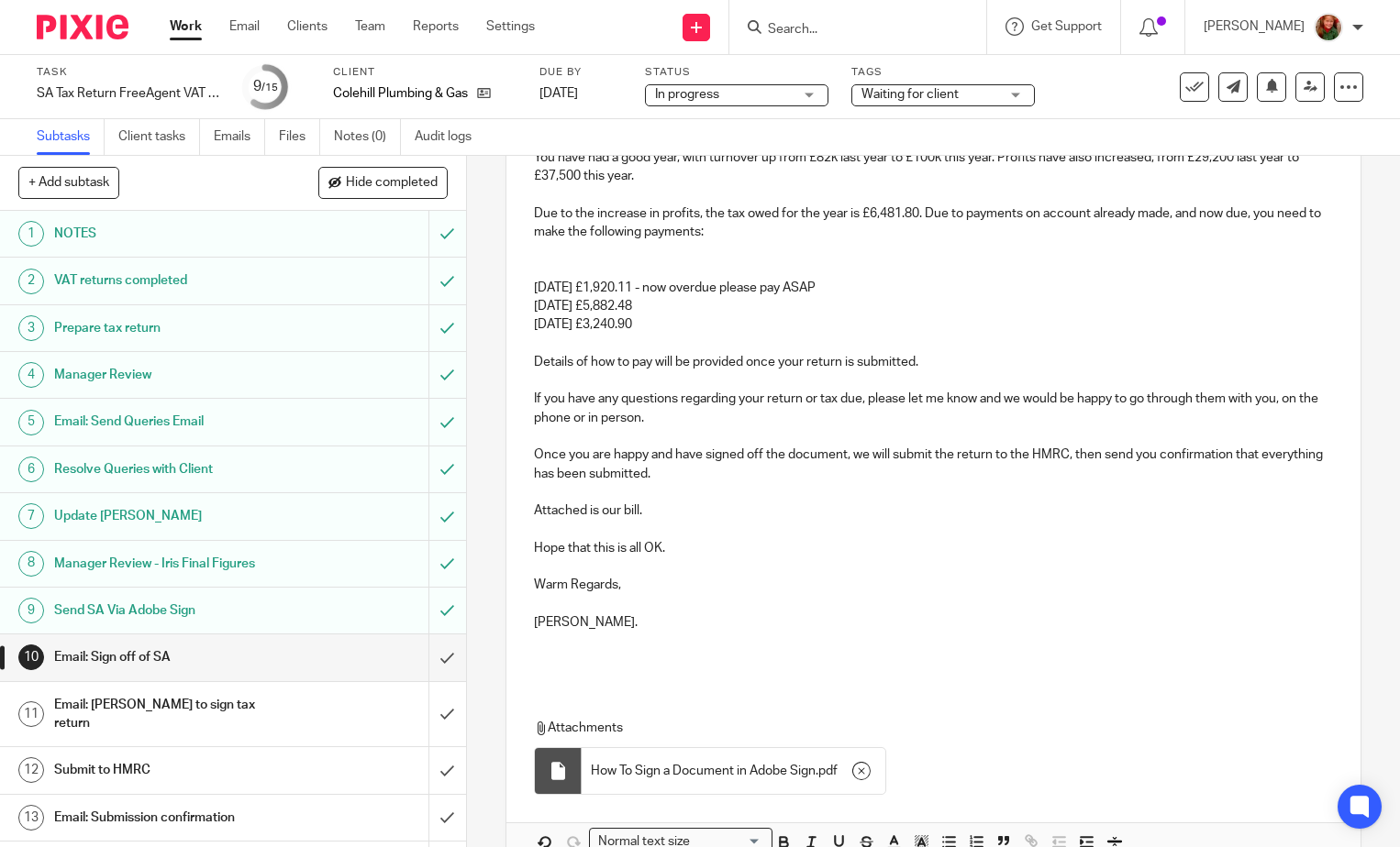
scroll to position [452, 0]
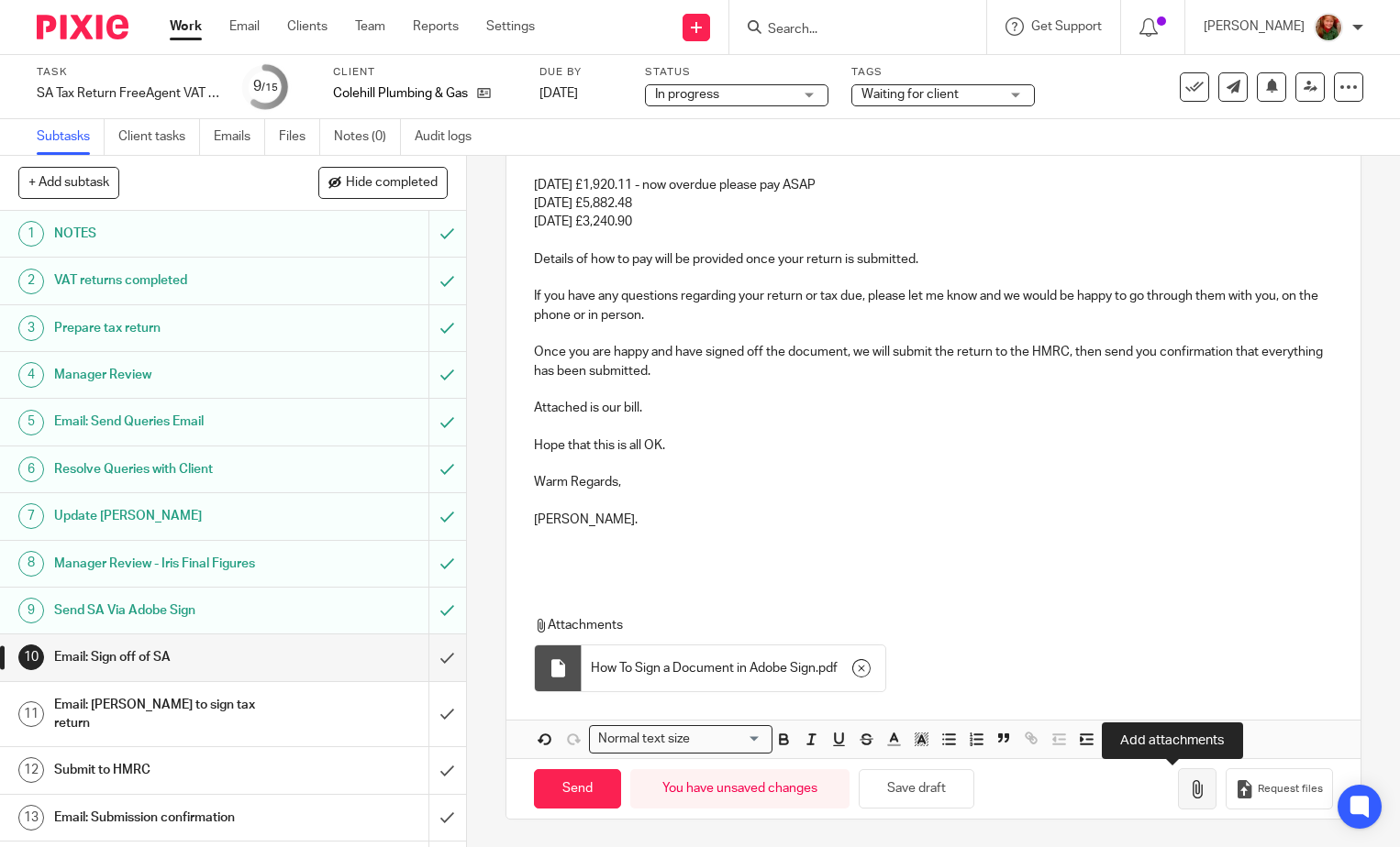
click at [1188, 796] on icon "button" at bounding box center [1198, 790] width 19 height 19
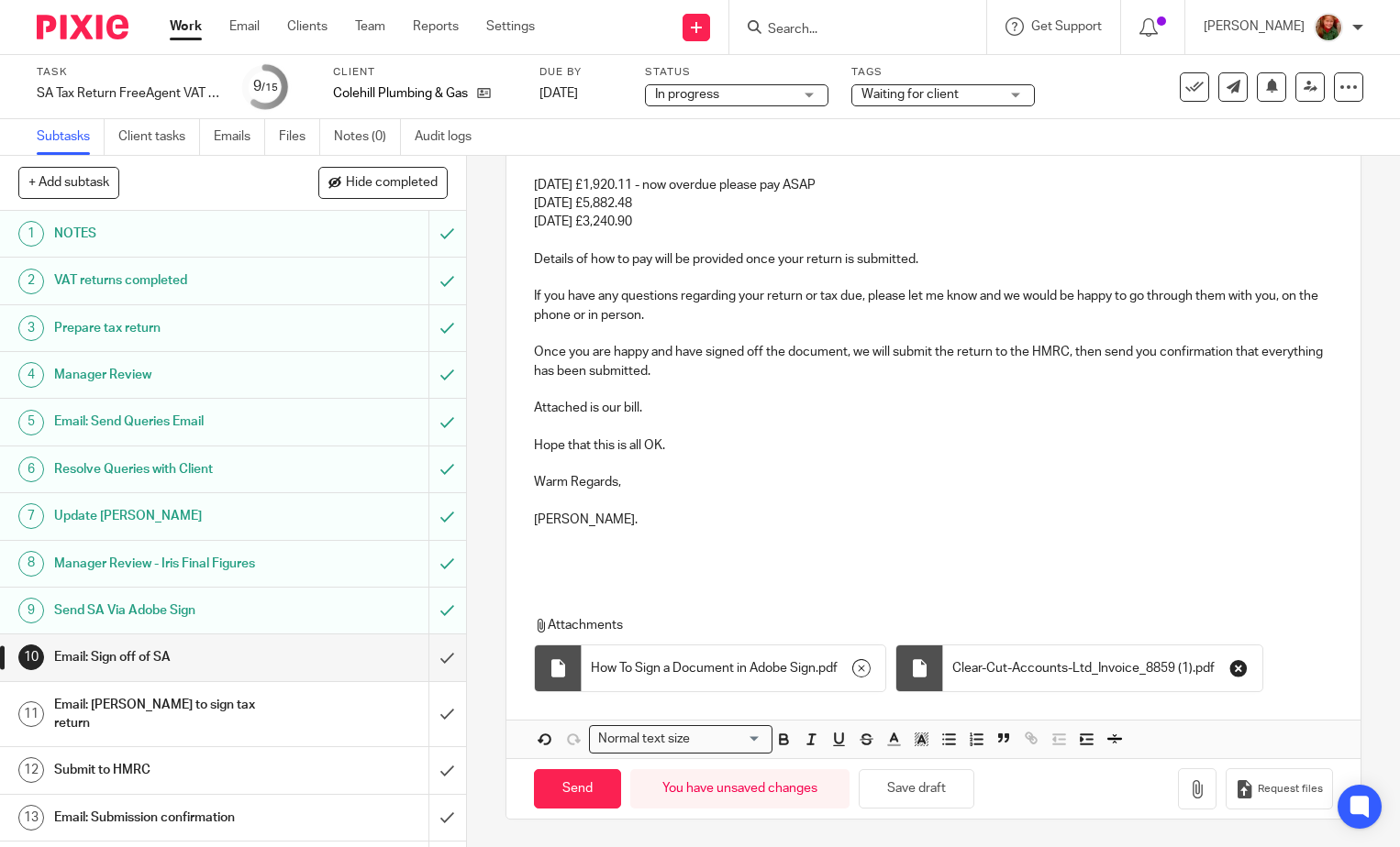
click at [1239, 671] on icon "button" at bounding box center [1239, 668] width 19 height 19
click at [914, 782] on button "Save draft" at bounding box center [916, 789] width 115 height 39
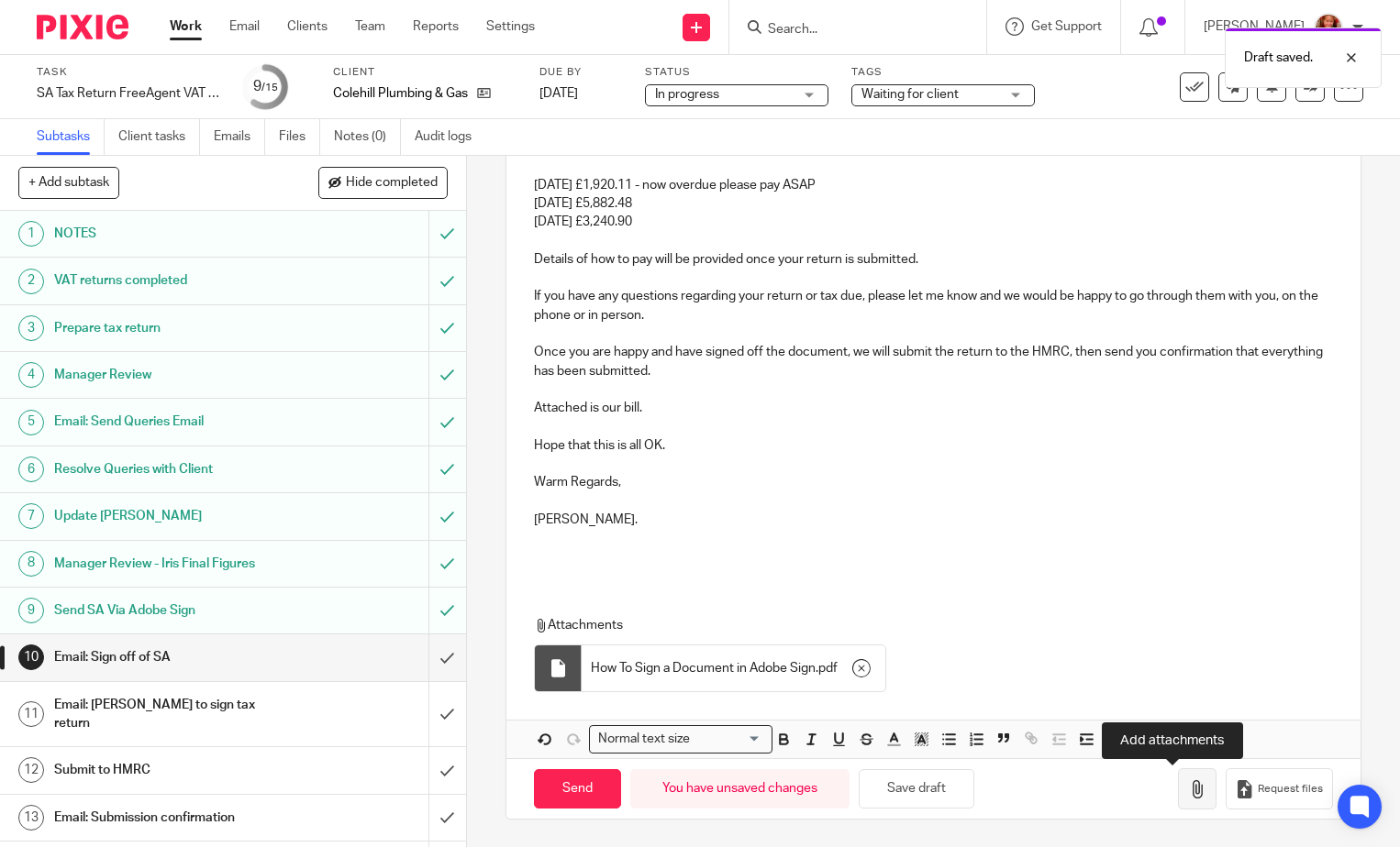
click at [1188, 794] on icon "button" at bounding box center [1198, 790] width 19 height 19
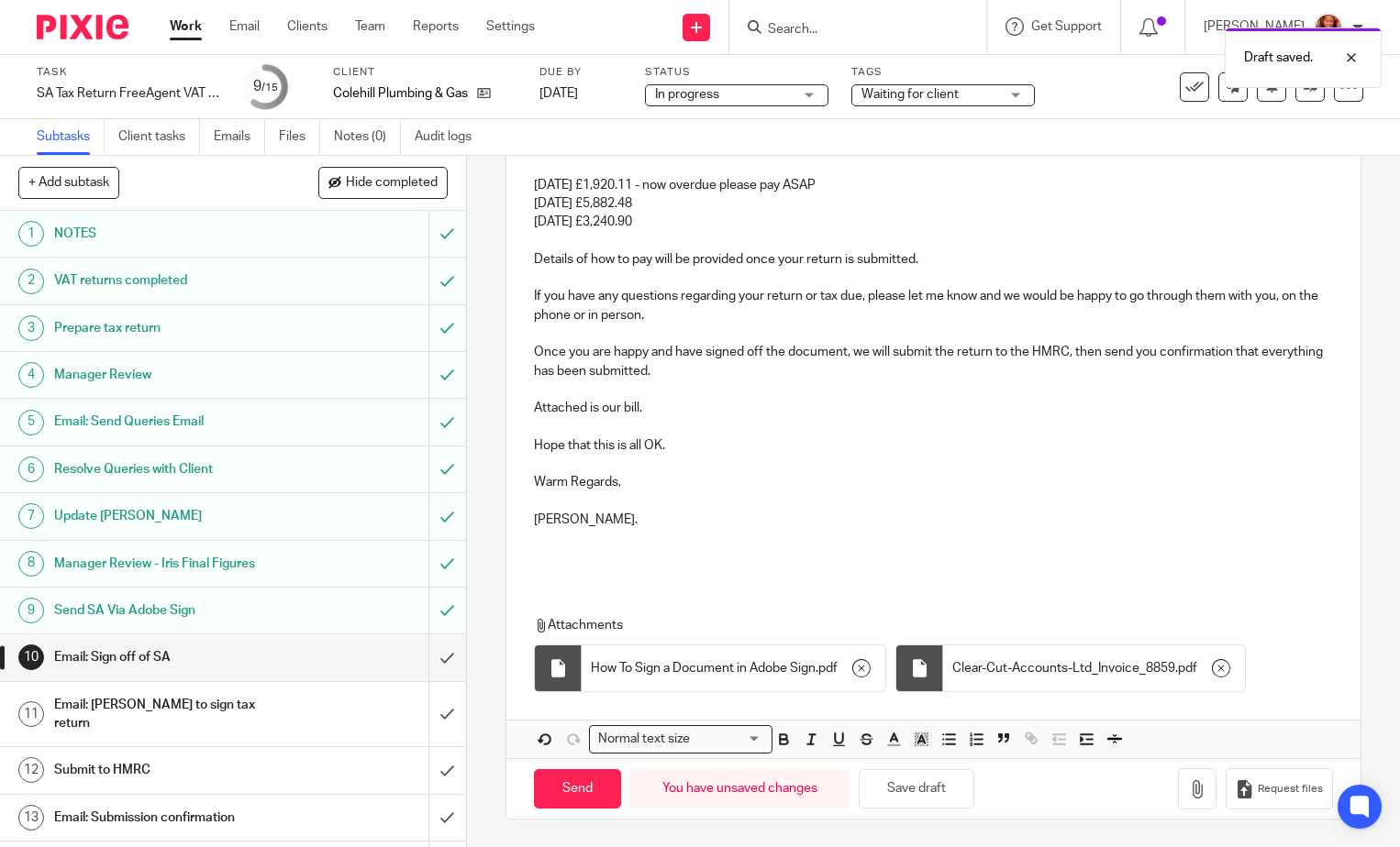
scroll to position [0, 0]
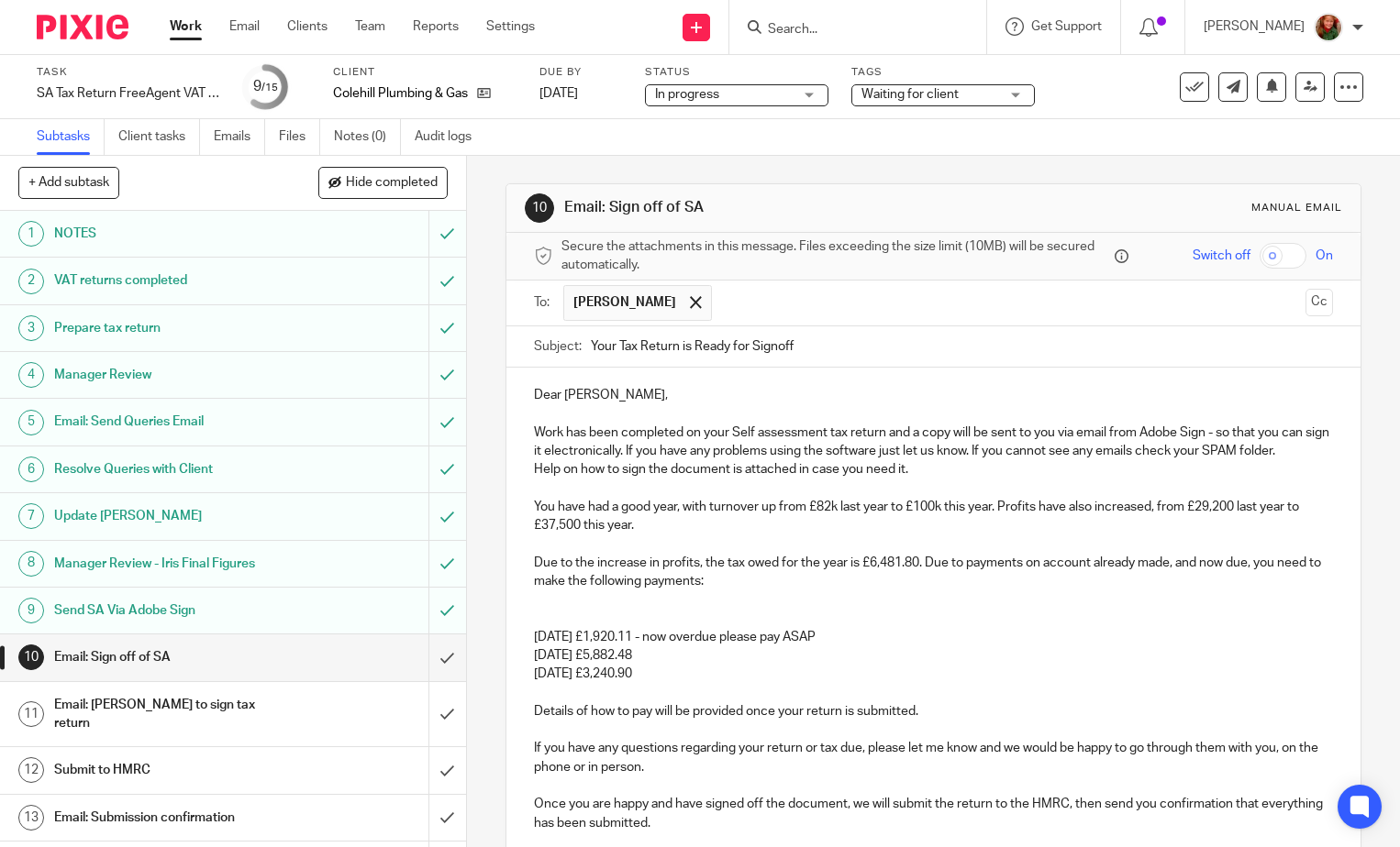
click at [812, 398] on p "Dear Andrew," at bounding box center [933, 396] width 799 height 19
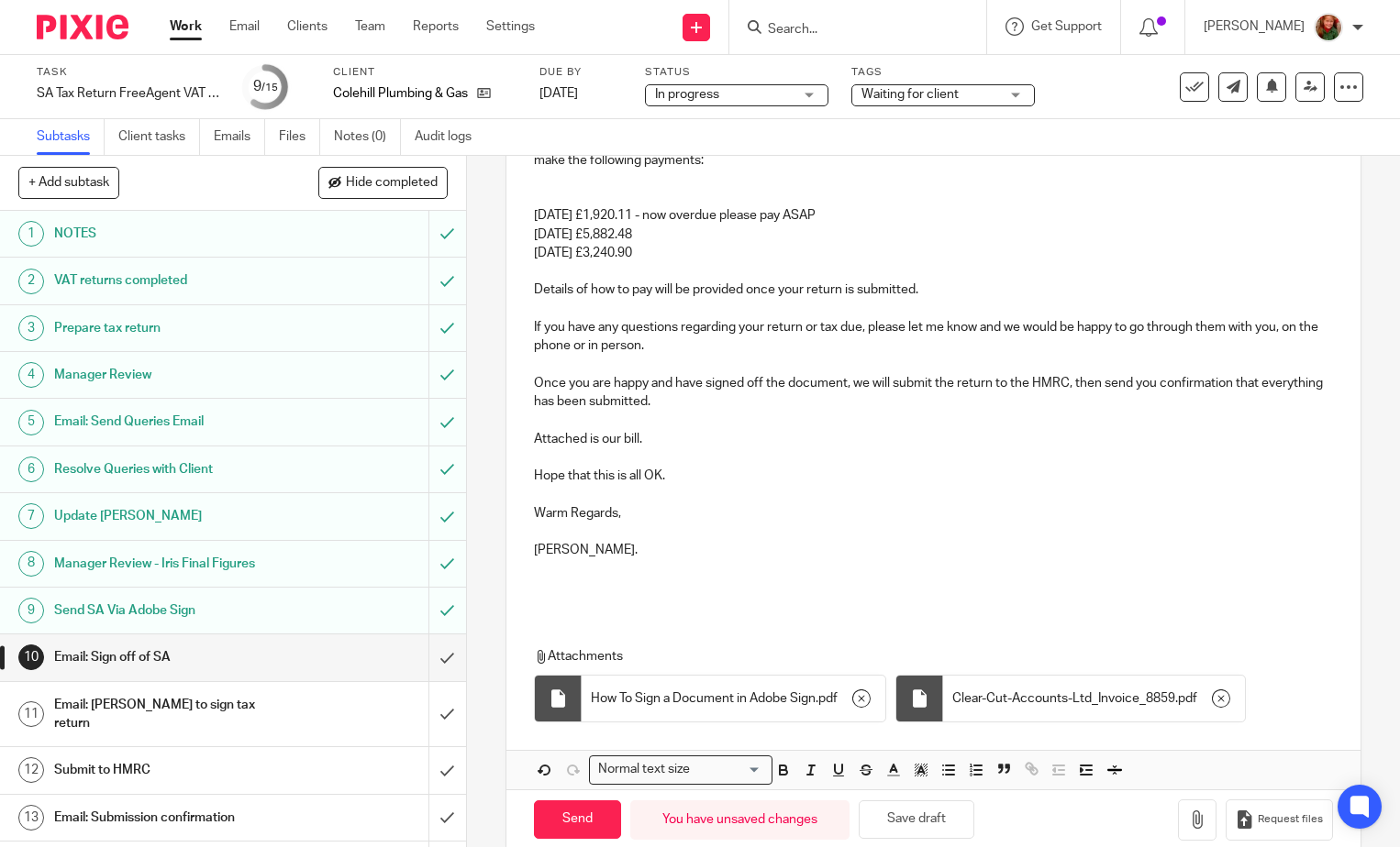
scroll to position [489, 0]
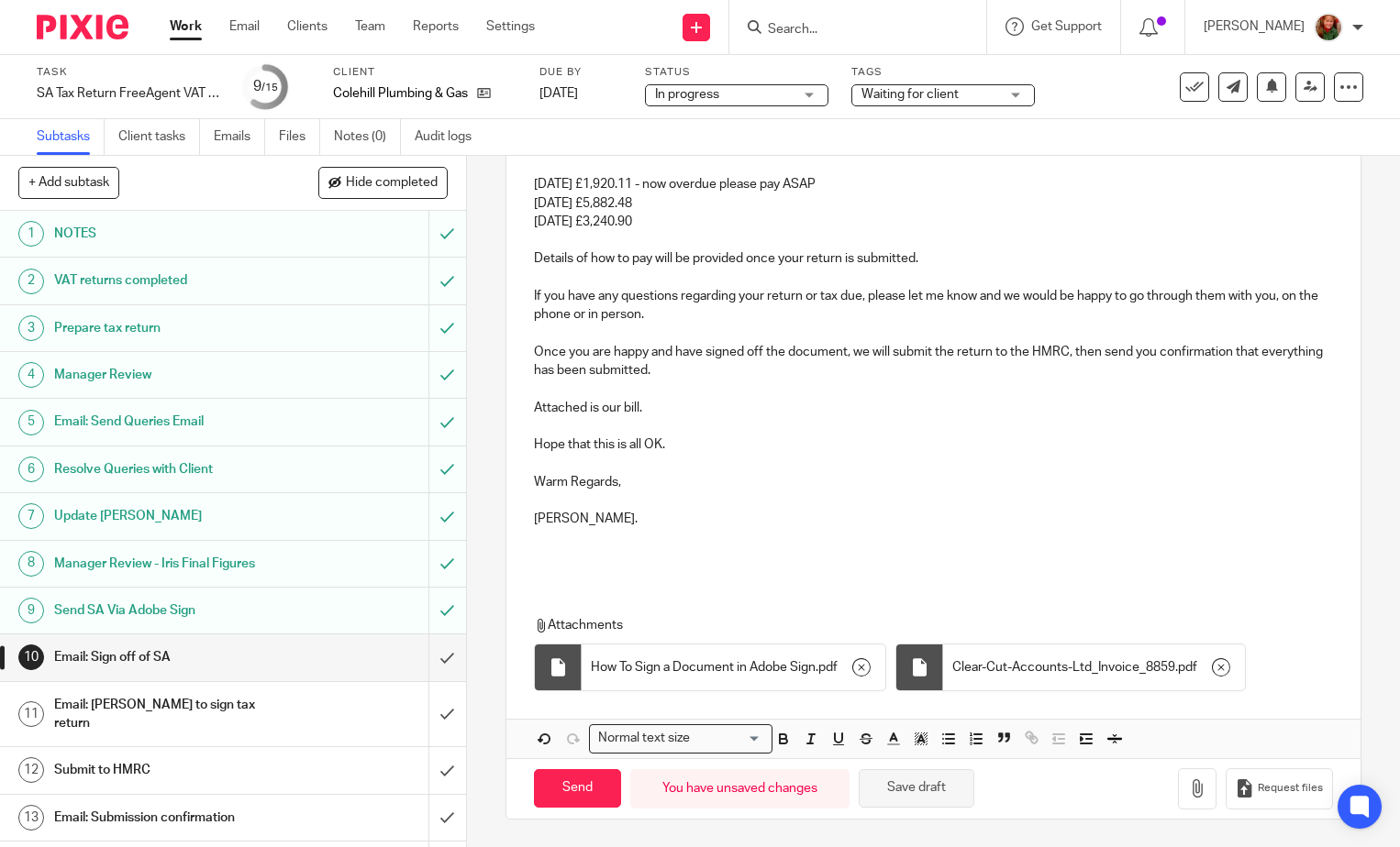
click at [929, 801] on button "Save draft" at bounding box center [916, 789] width 115 height 39
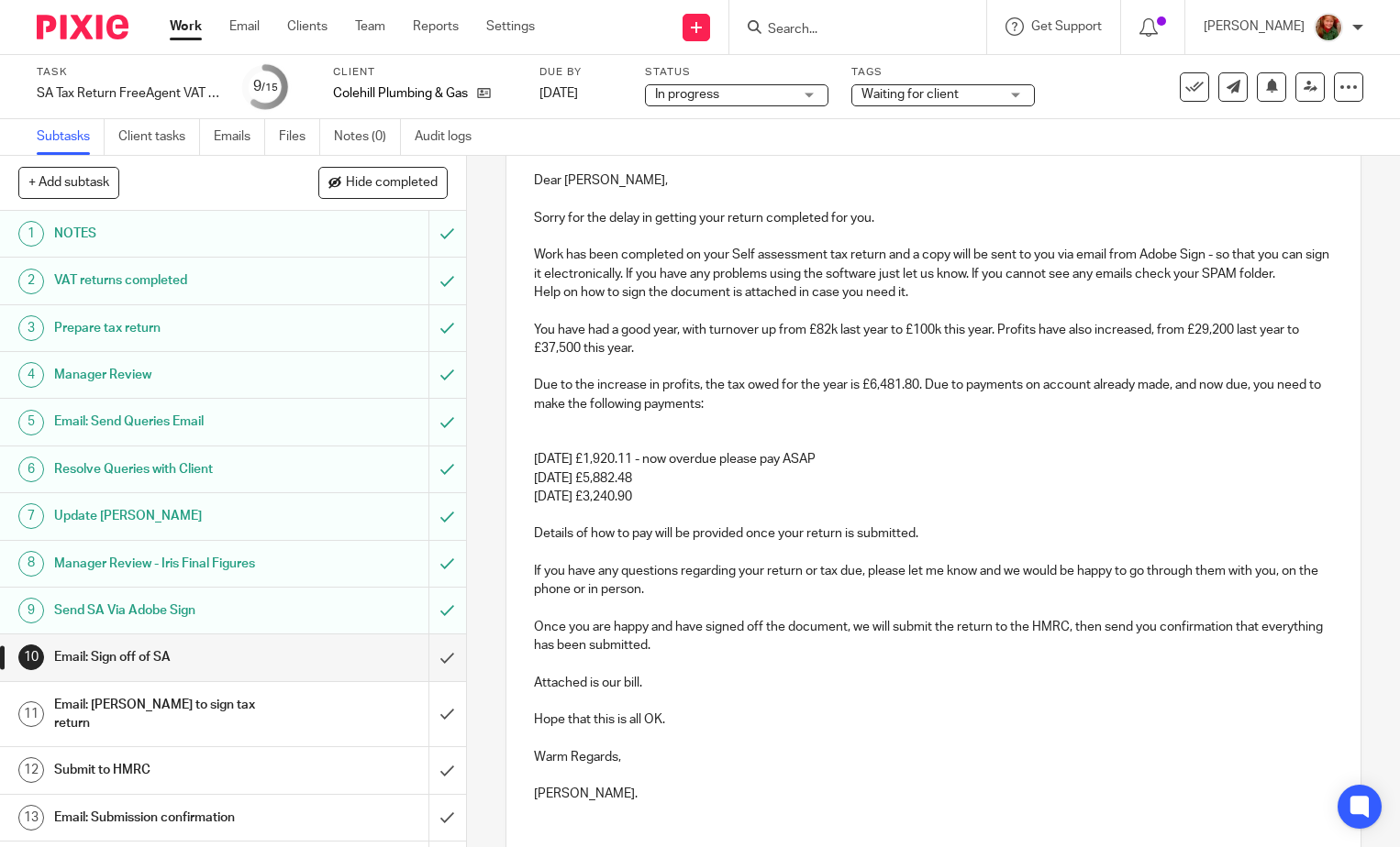
scroll to position [31, 0]
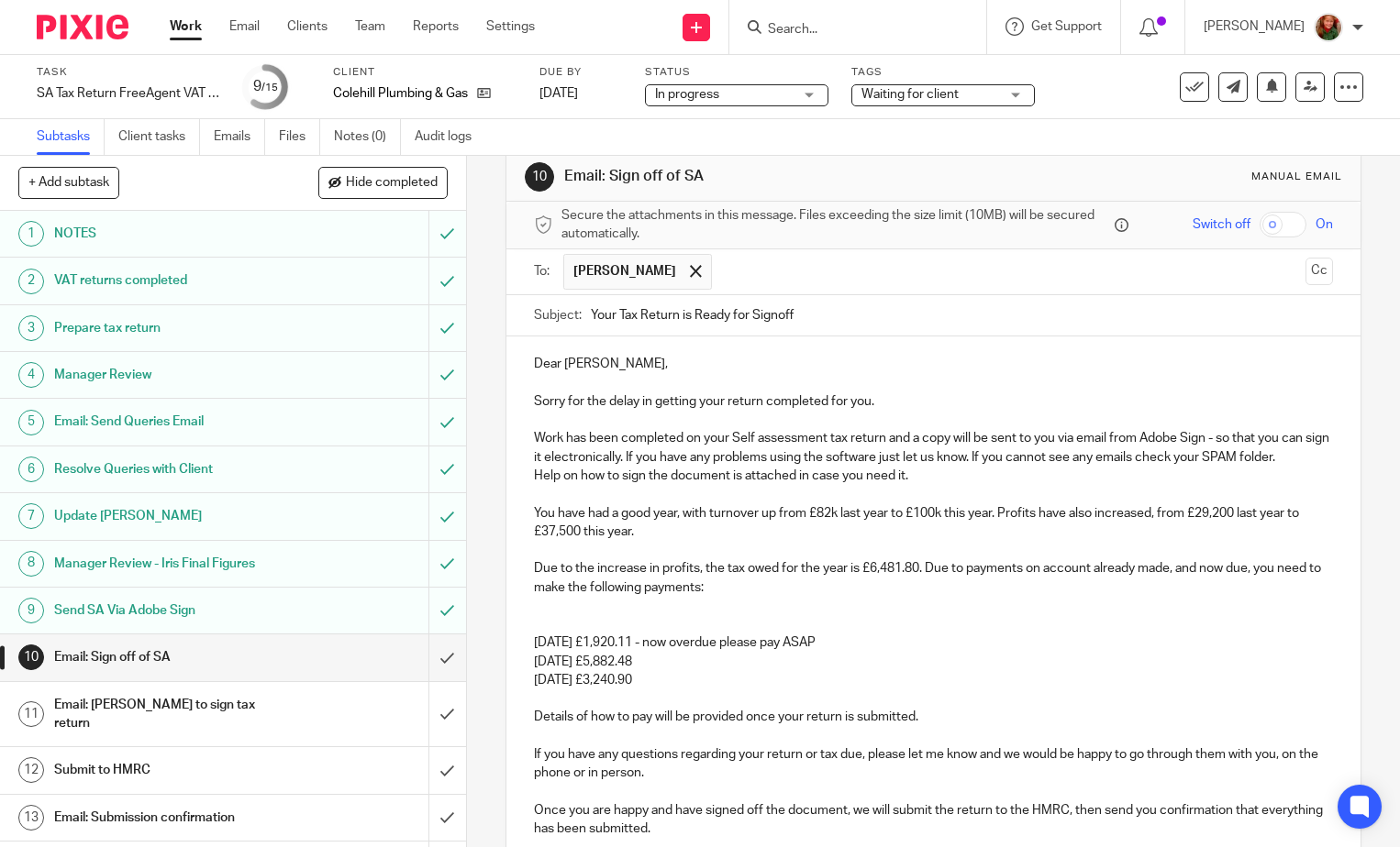
click at [538, 622] on p at bounding box center [933, 624] width 799 height 19
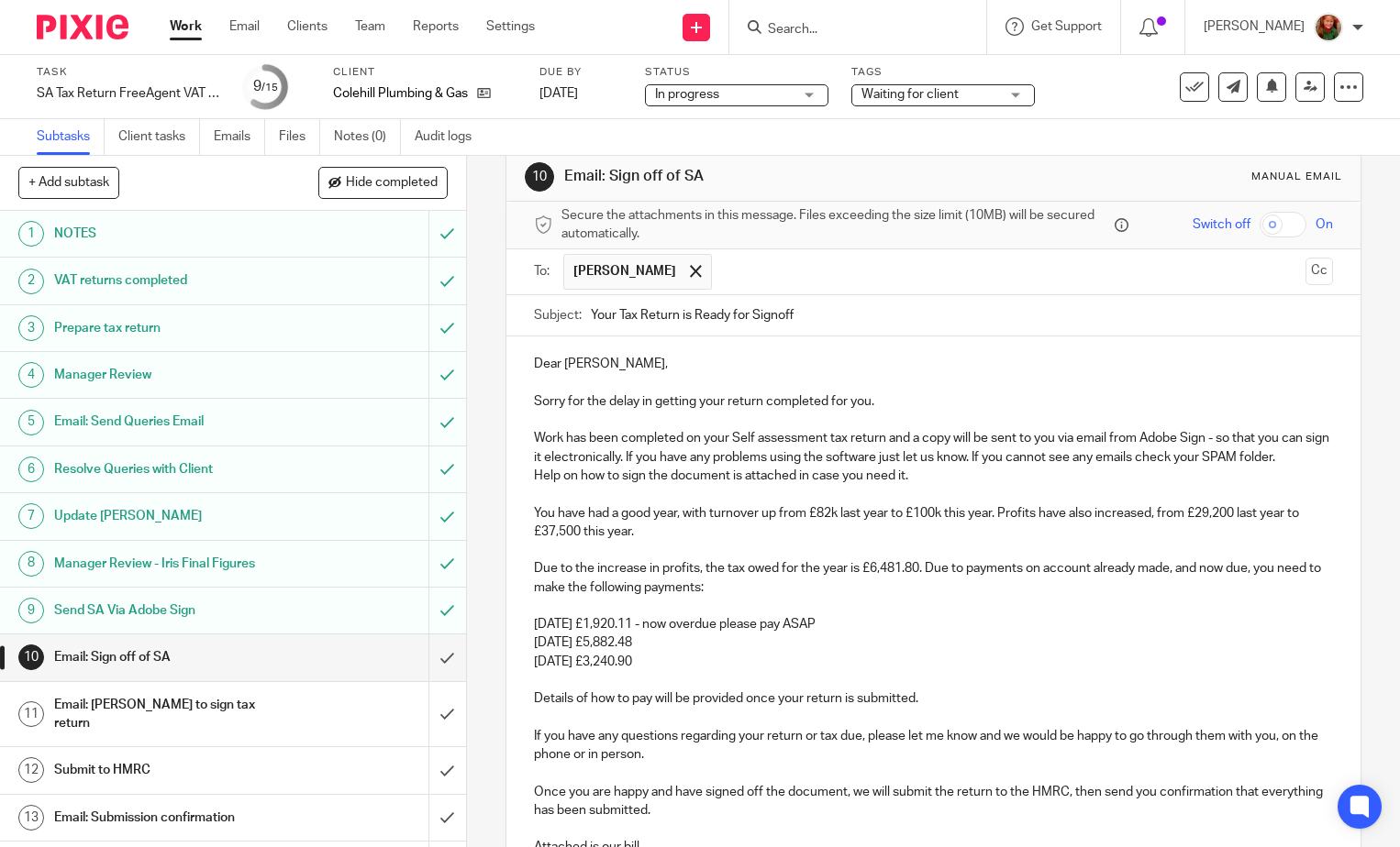
scroll to position [471, 0]
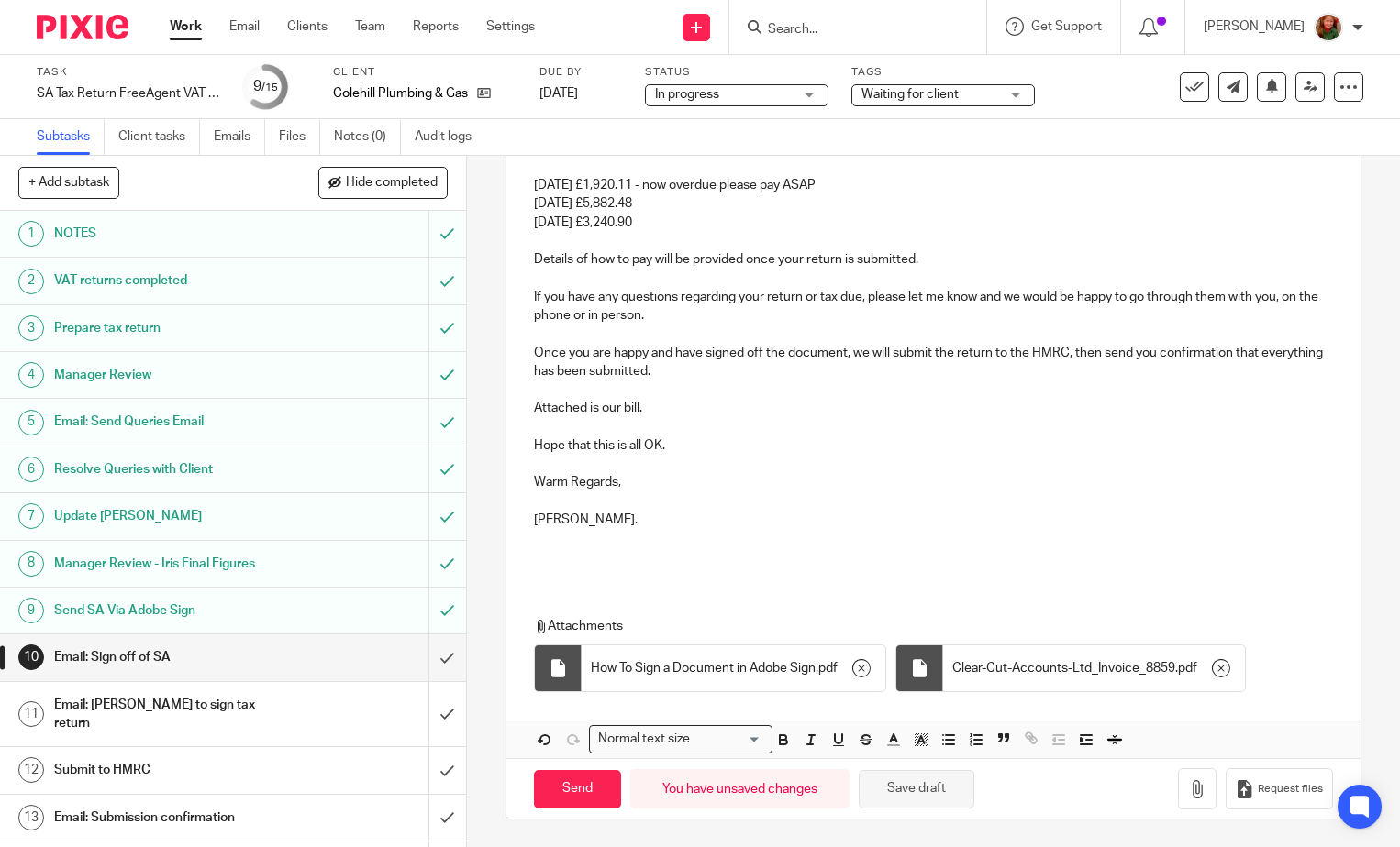
click at [898, 797] on button "Save draft" at bounding box center [916, 790] width 115 height 39
click at [921, 799] on button "Save draft" at bounding box center [916, 790] width 115 height 39
click at [568, 798] on input "Send" at bounding box center [577, 790] width 87 height 39
type input "Sent"
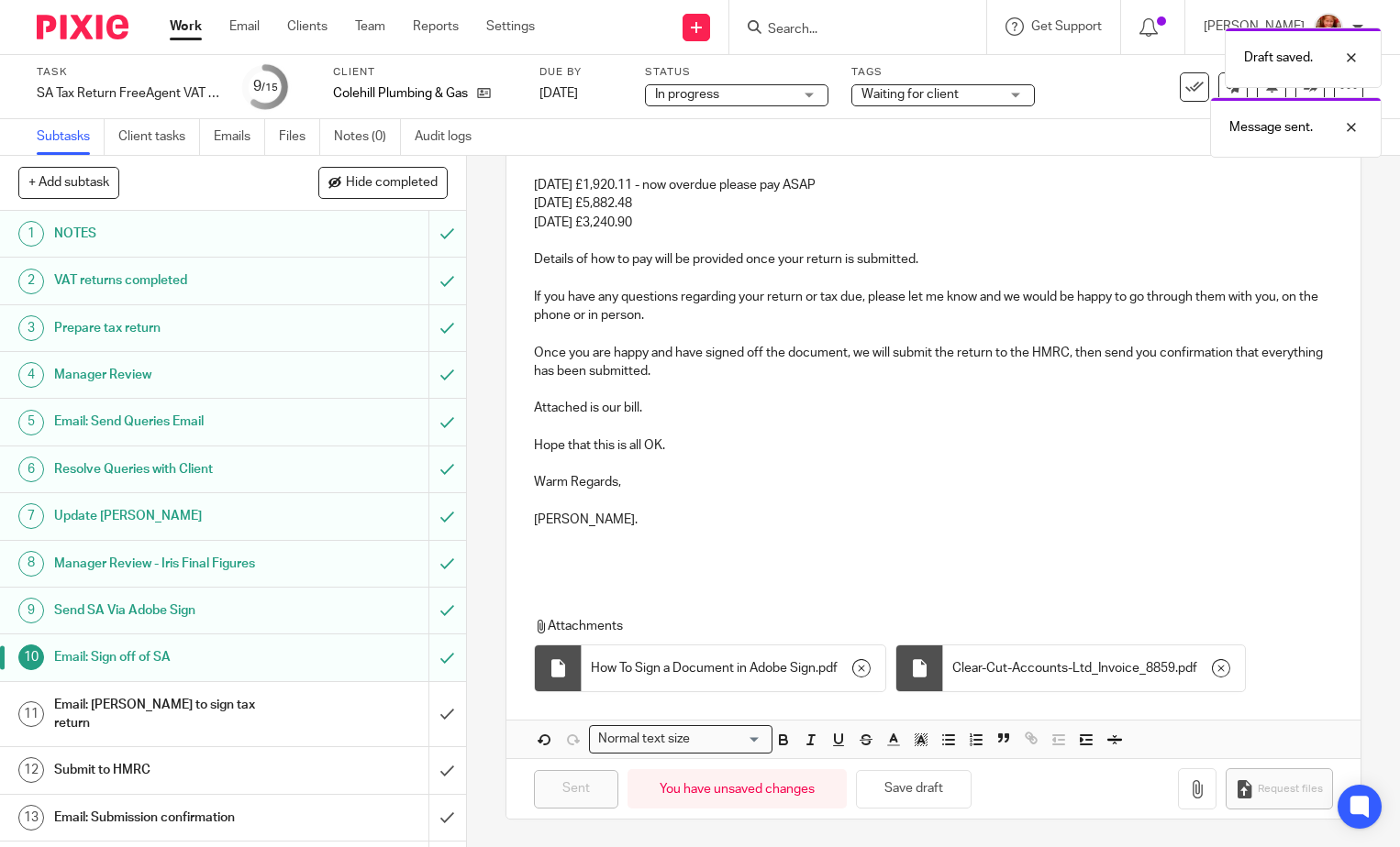
click at [932, 95] on div "Draft saved. Message sent." at bounding box center [1041, 88] width 682 height 139
click at [1000, 96] on div "Draft saved. Message sent." at bounding box center [1041, 88] width 682 height 139
click at [1014, 96] on div "Waiting for client" at bounding box center [943, 95] width 184 height 22
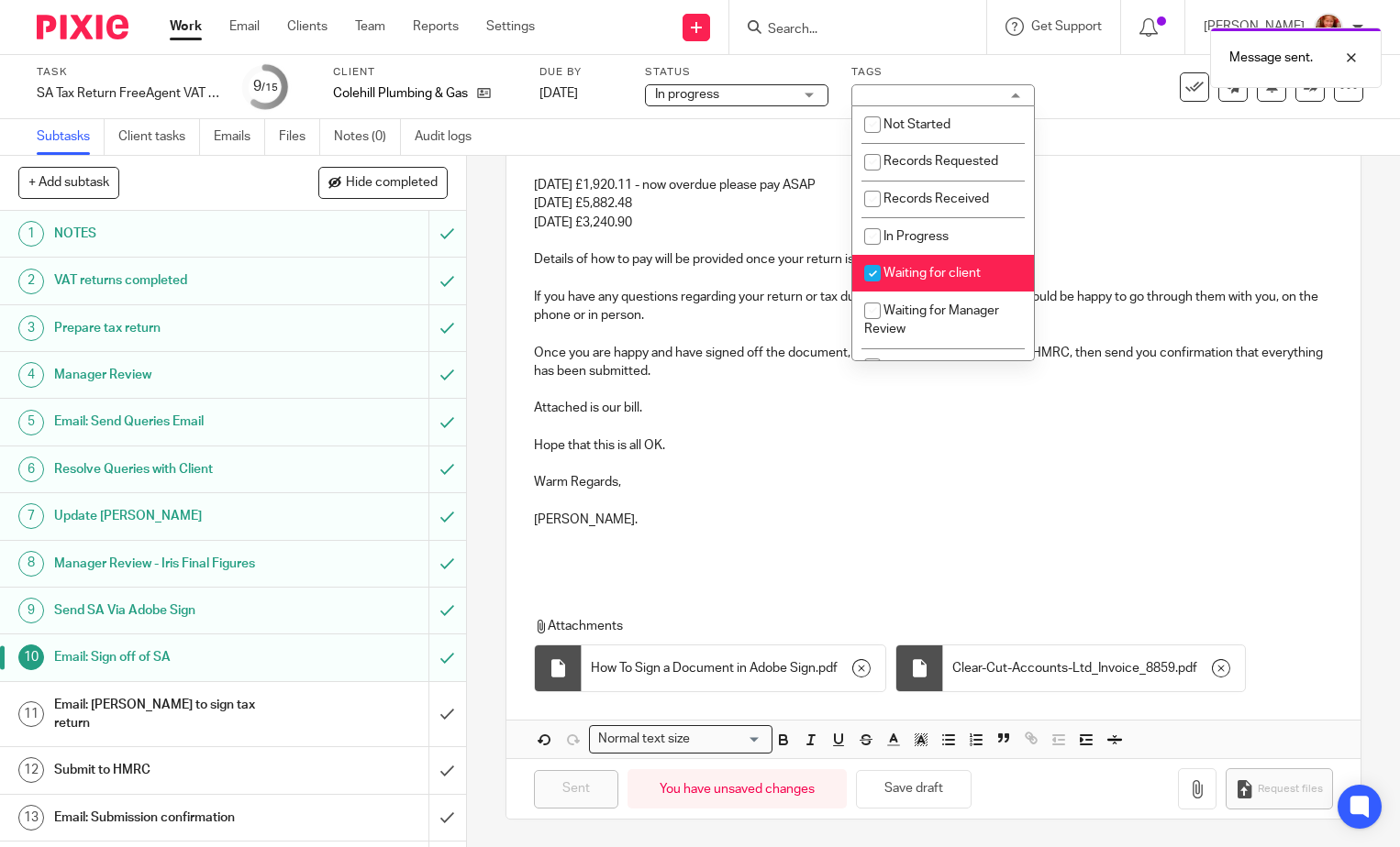
click at [961, 267] on span "Waiting for client" at bounding box center [933, 273] width 97 height 13
checkbox input "false"
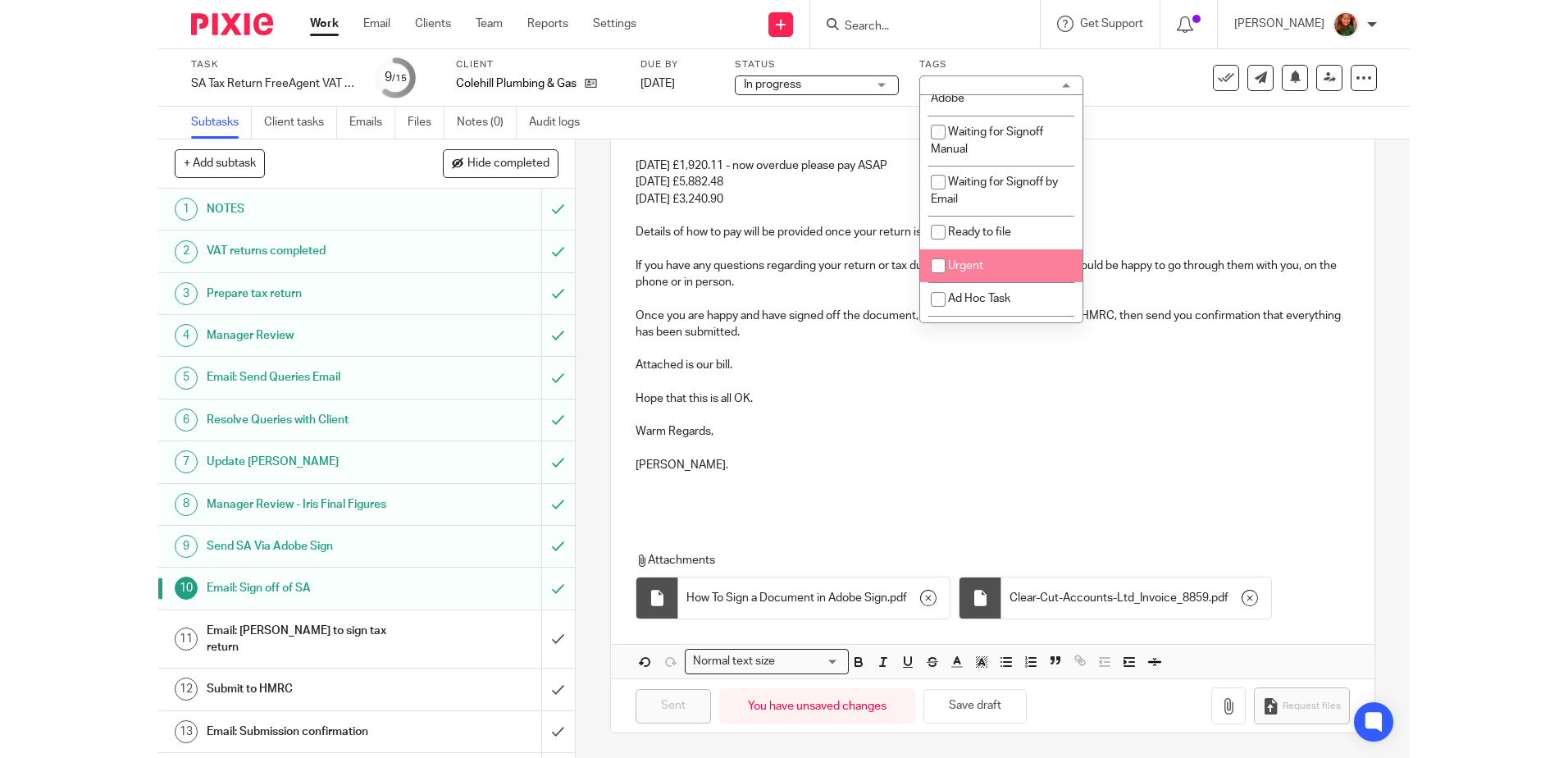
scroll to position [164, 0]
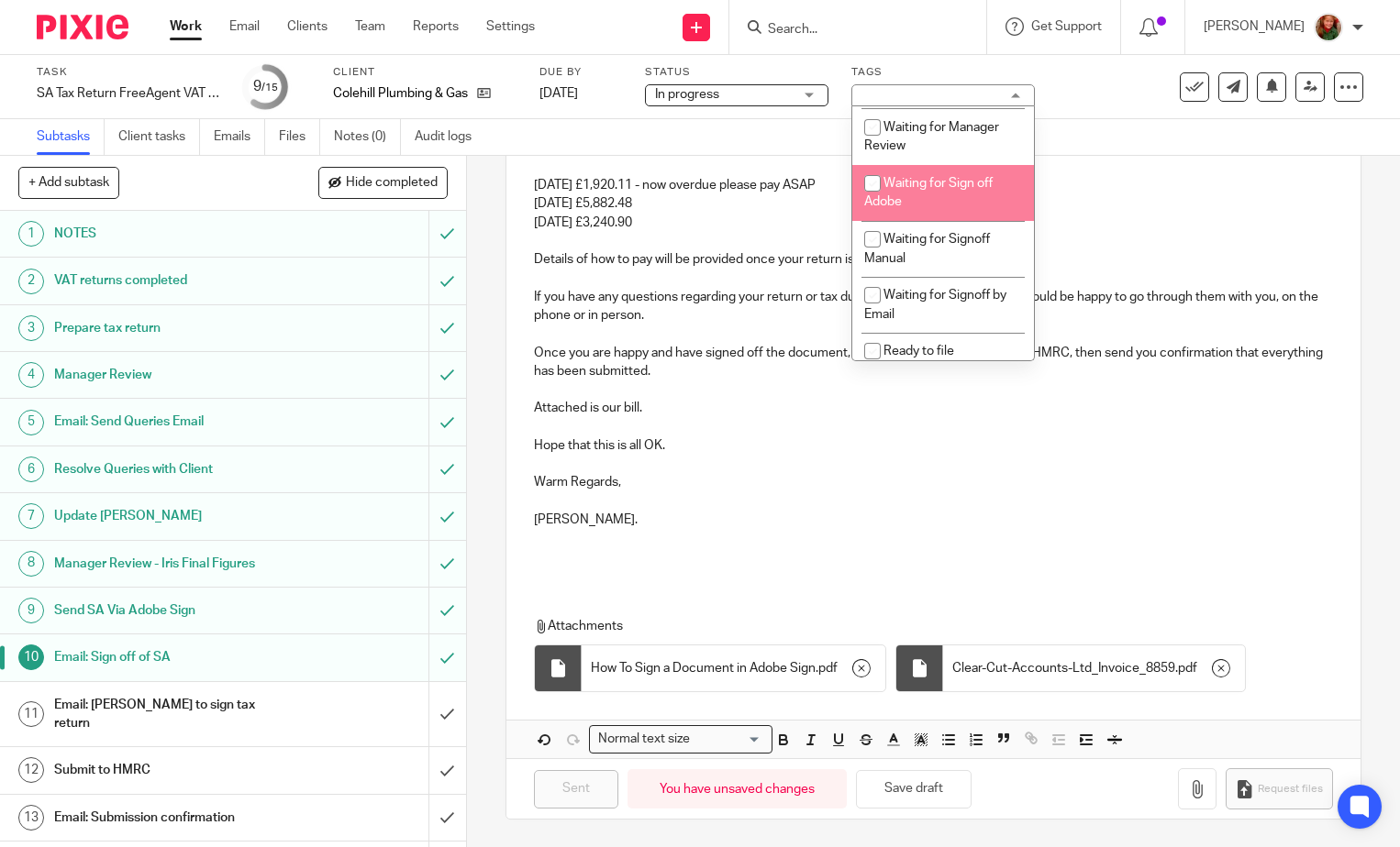
click at [960, 205] on li "Waiting for Sign off Adobe" at bounding box center [943, 193] width 182 height 56
checkbox input "true"
click at [1089, 96] on div "Task SA Tax Return FreeAgent VAT Reg etc Save SA Tax Return FreeAgent VAT Reg e…" at bounding box center [589, 87] width 1106 height 44
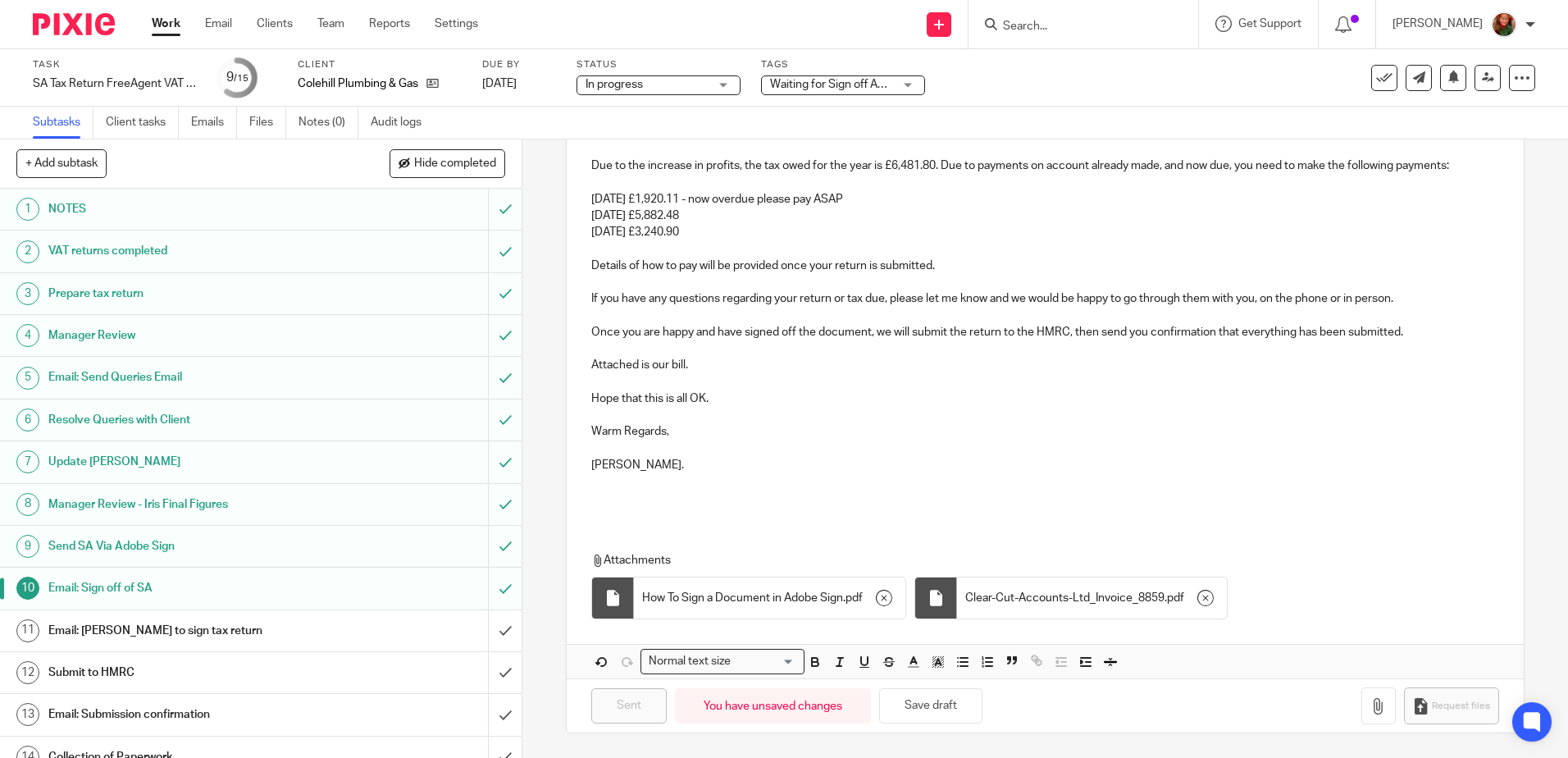
scroll to position [354, 0]
